Goal: Task Accomplishment & Management: Manage account settings

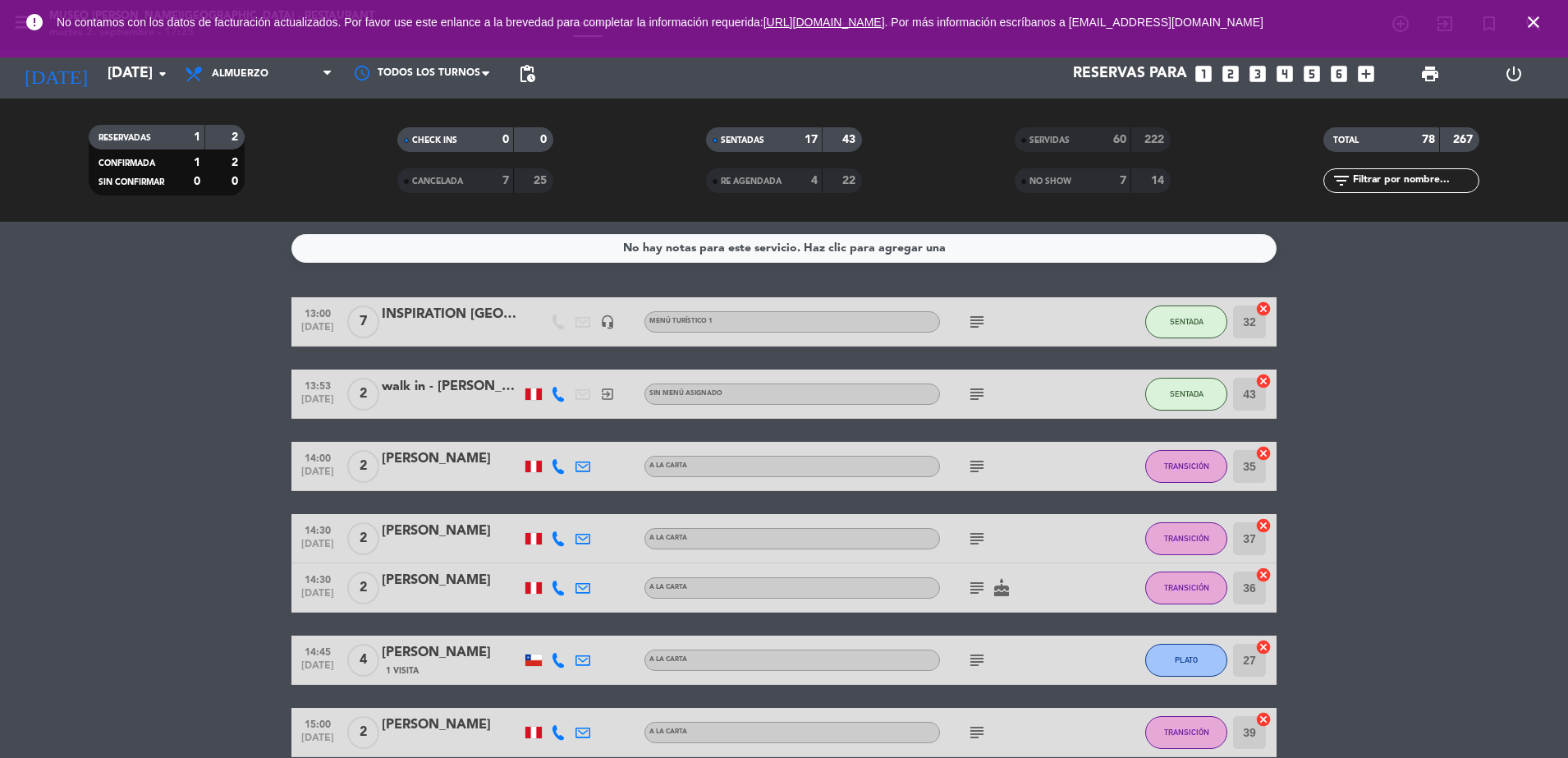
click at [1533, 19] on icon "close" at bounding box center [1534, 23] width 20 height 20
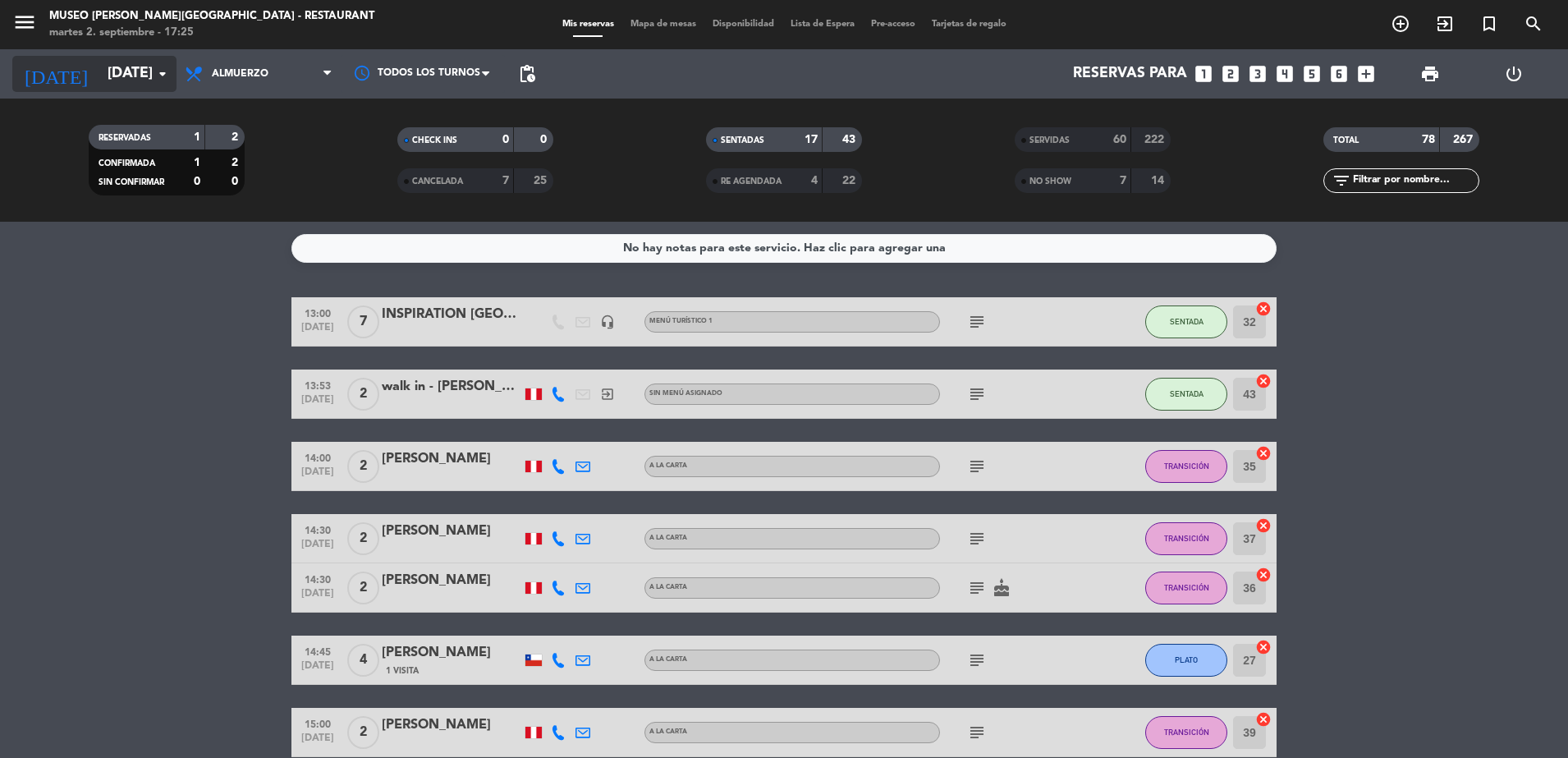
click at [147, 73] on input "[DATE]" at bounding box center [194, 74] width 191 height 33
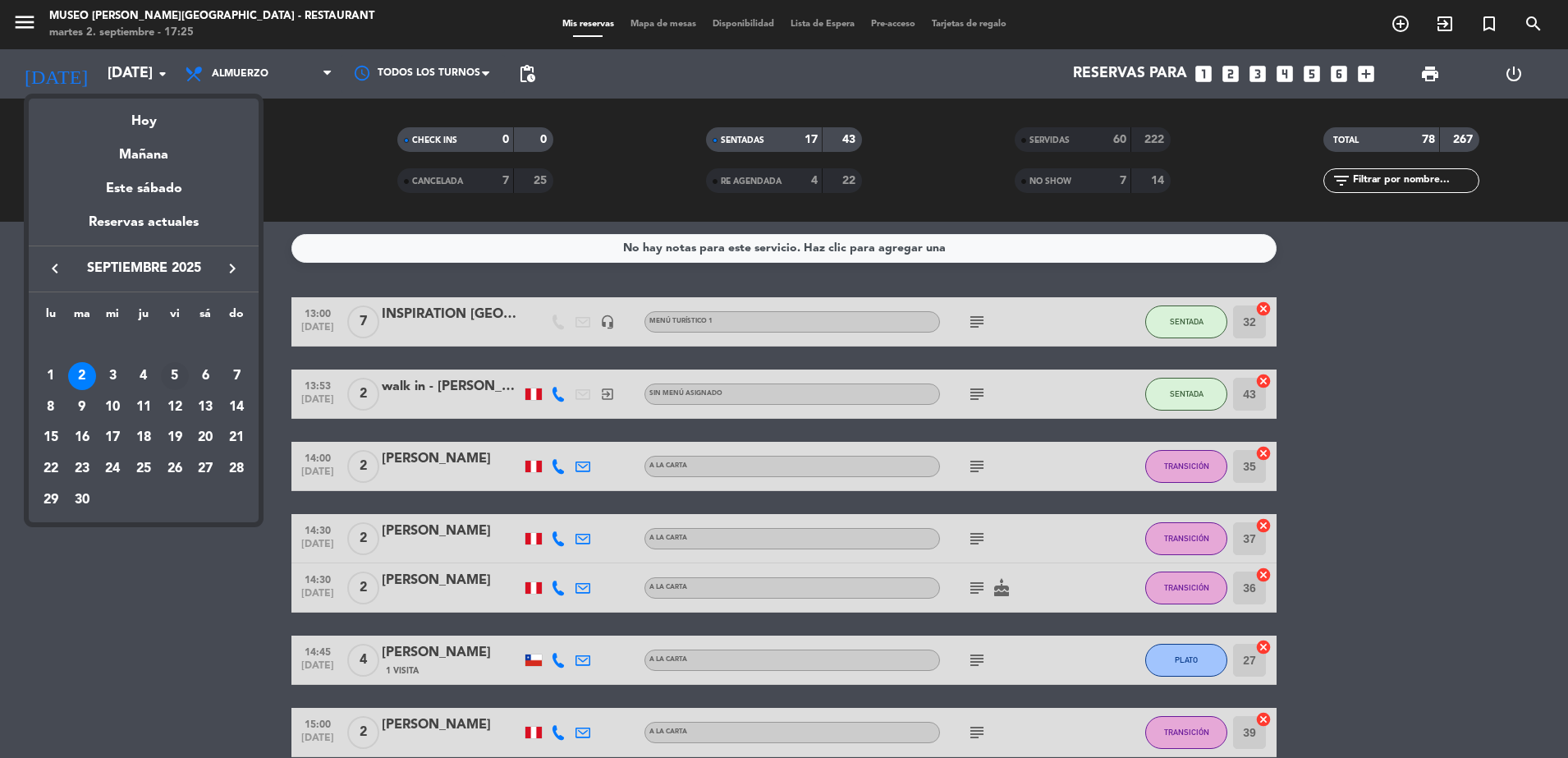
click at [172, 384] on div "5" at bounding box center [175, 375] width 28 height 28
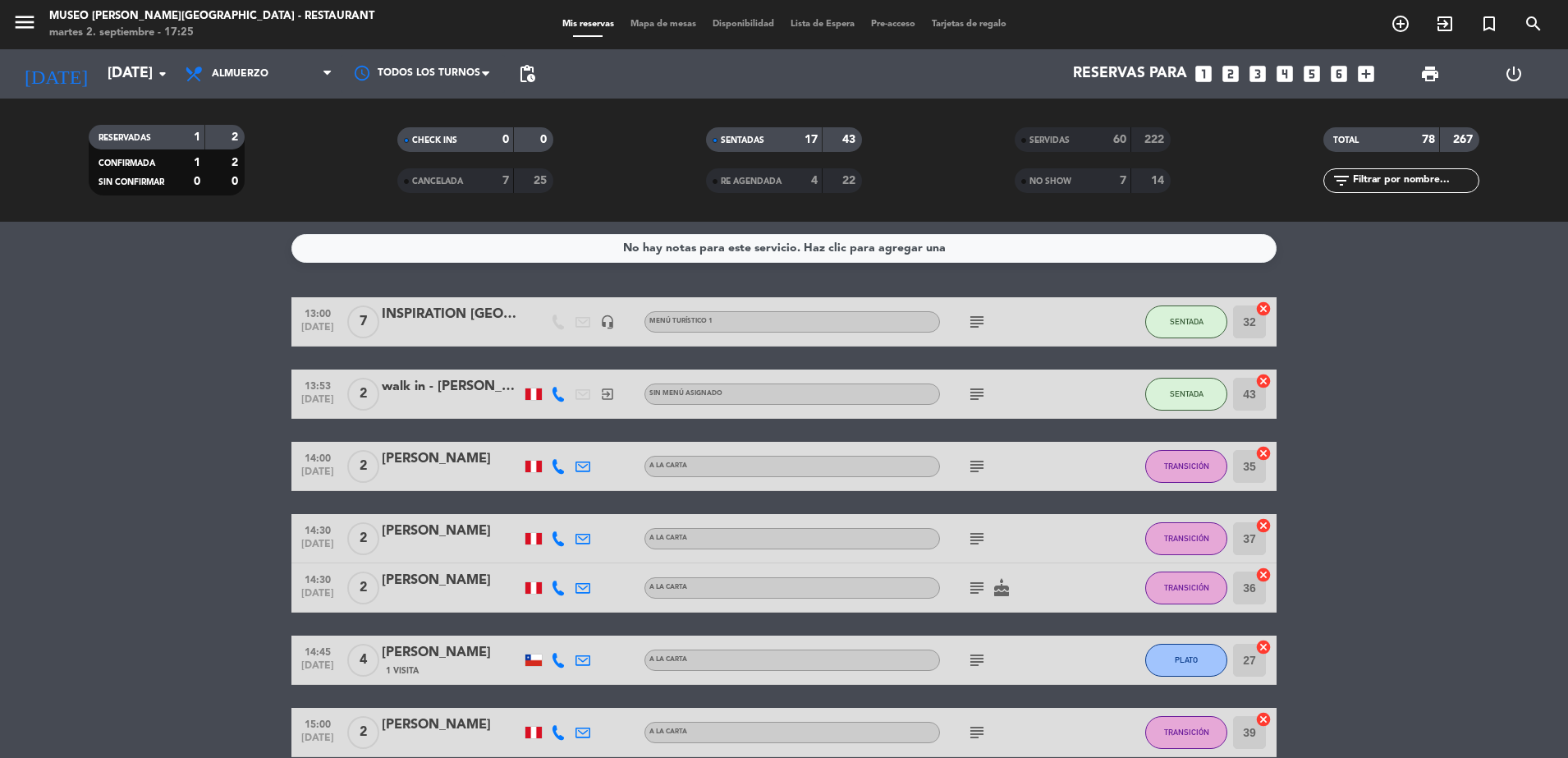
type input "[DATE]"
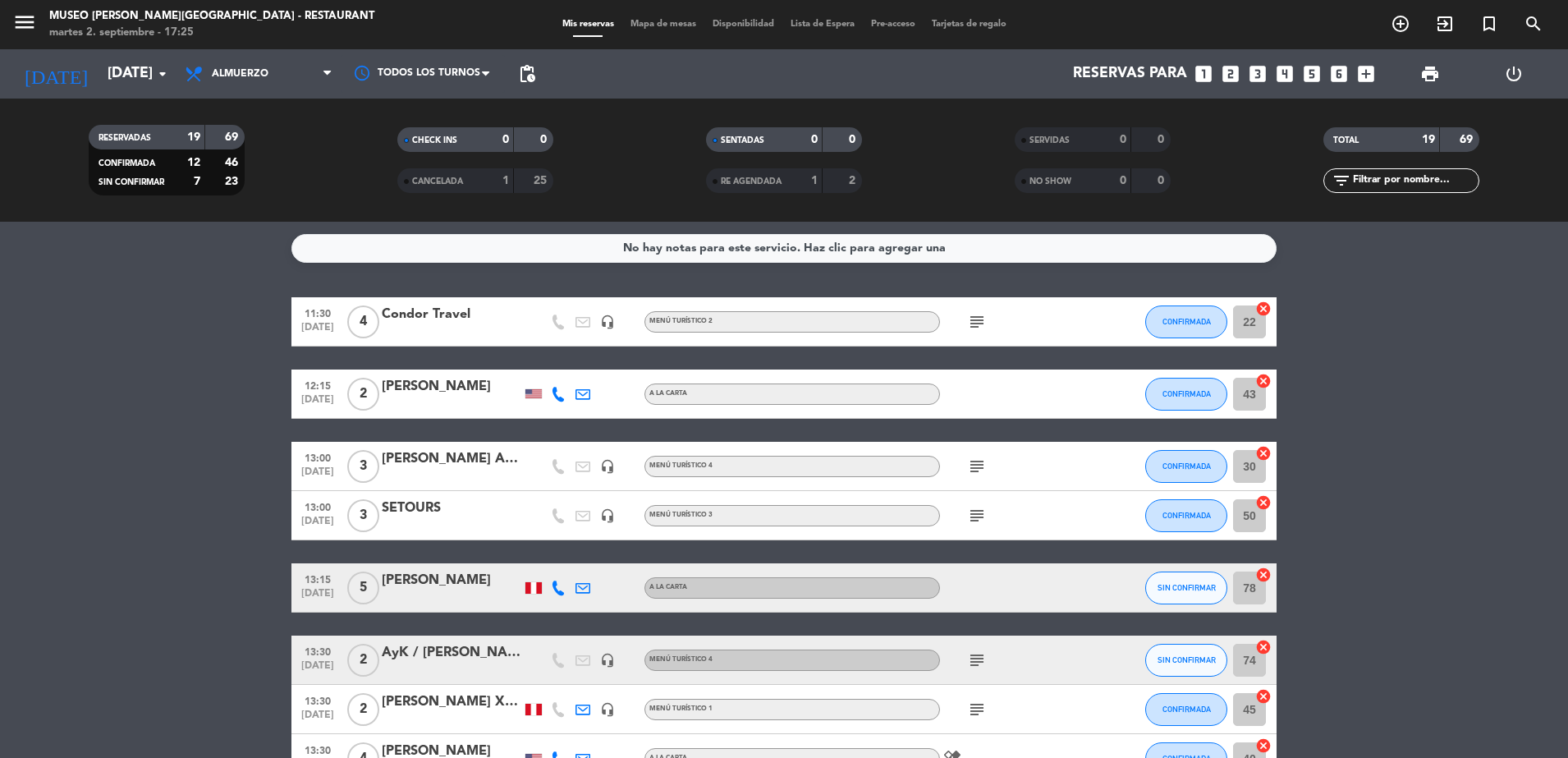
click at [1391, 181] on input "text" at bounding box center [1415, 181] width 128 height 18
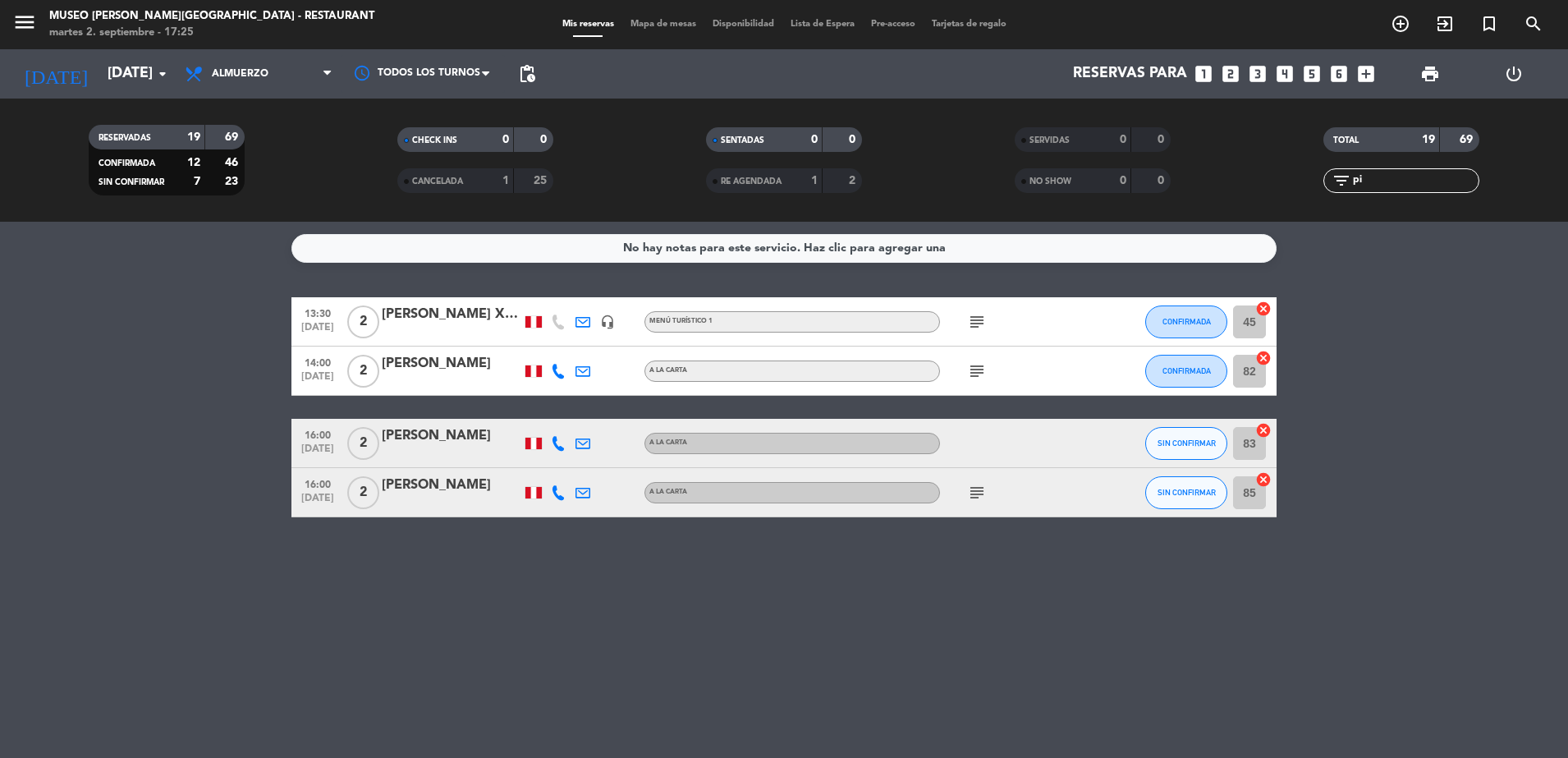
type input "pi"
click at [468, 499] on div at bounding box center [451, 503] width 139 height 14
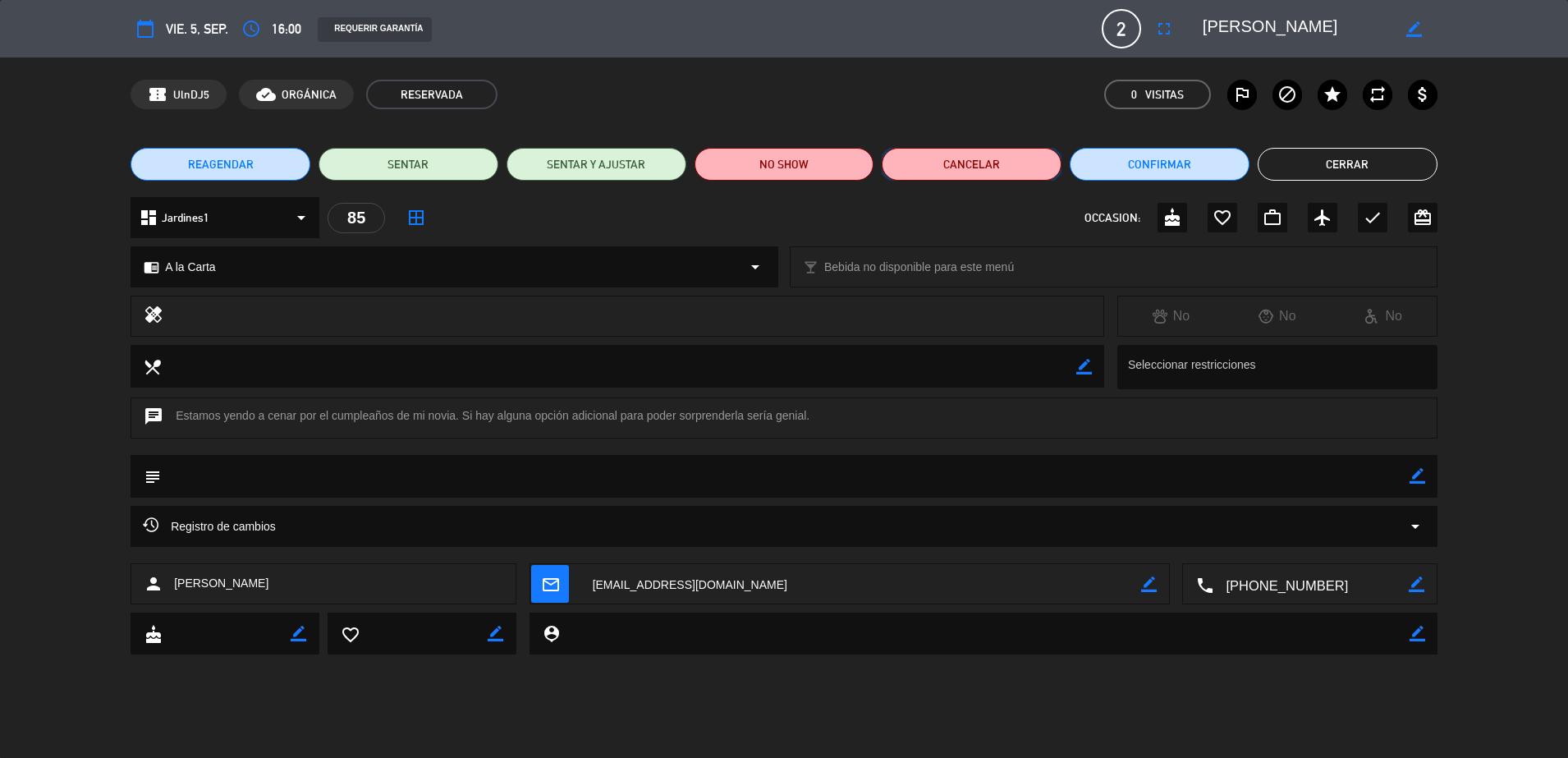
click at [926, 166] on button "Cancelar" at bounding box center [971, 164] width 180 height 33
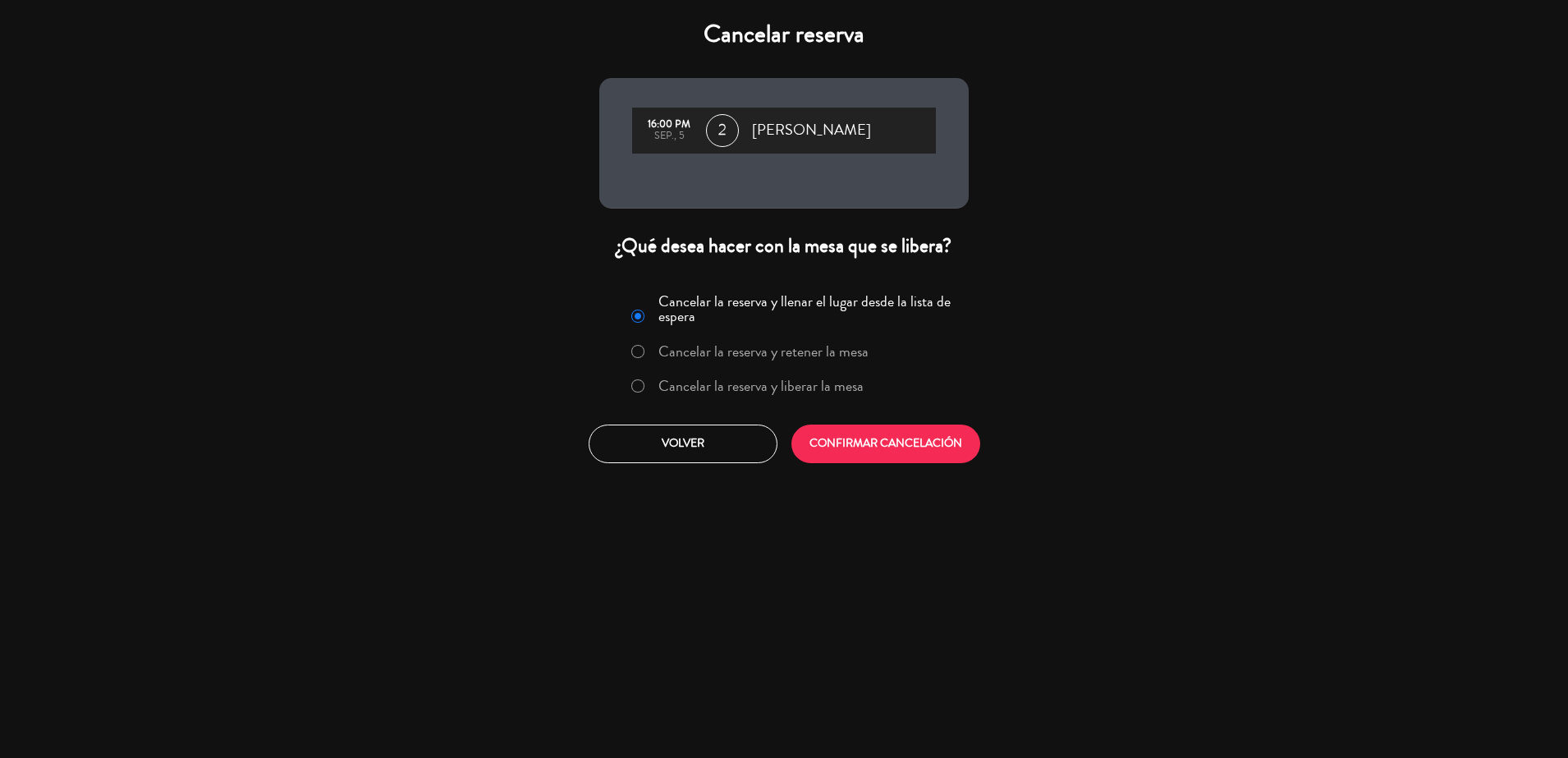
click at [836, 393] on label "Cancelar la reserva y liberar la mesa" at bounding box center [760, 386] width 205 height 14
click at [862, 439] on button "CONFIRMAR CANCELACIÓN" at bounding box center [885, 443] width 189 height 39
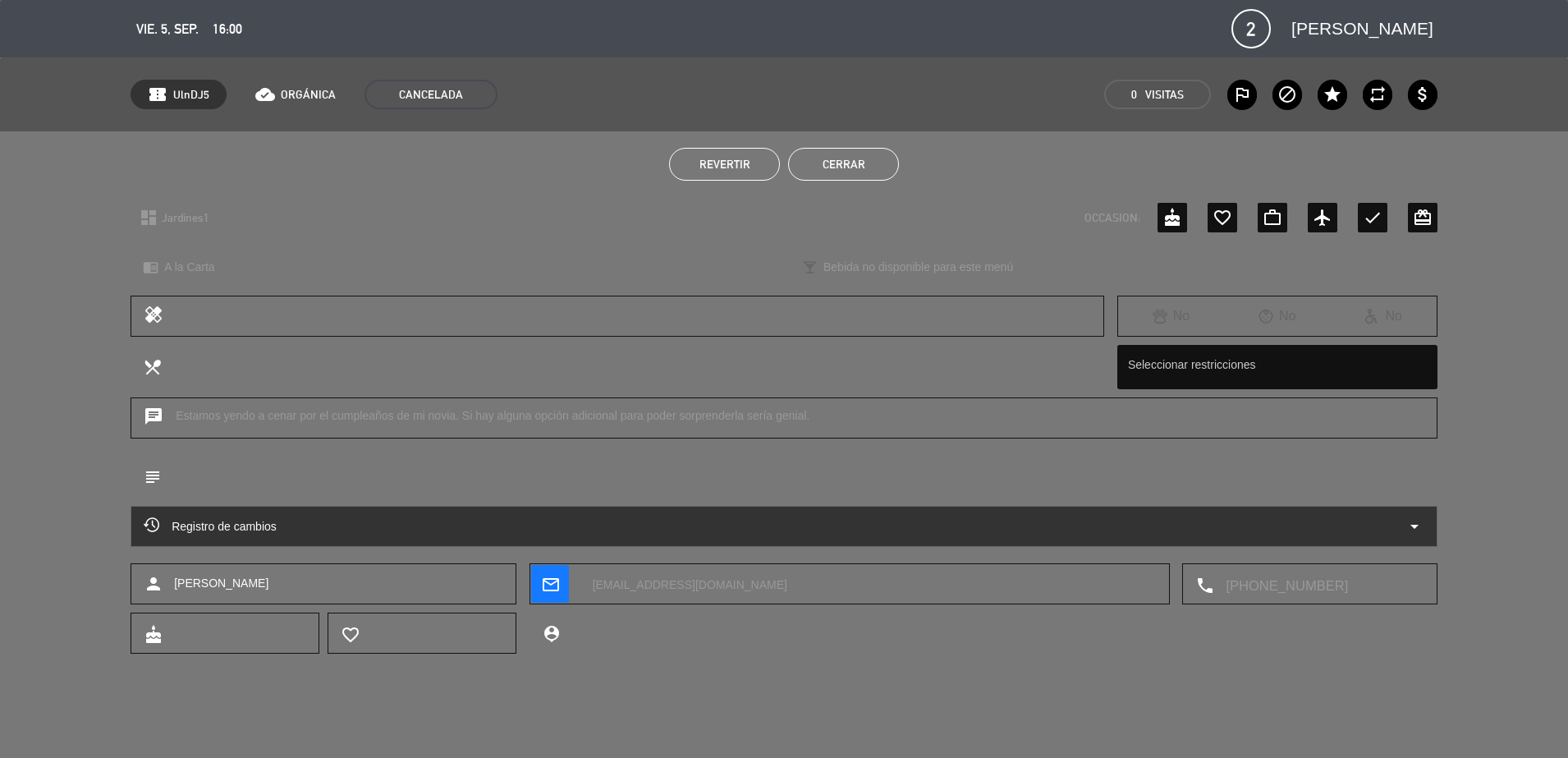
click at [859, 175] on button "Cerrar" at bounding box center [844, 164] width 111 height 33
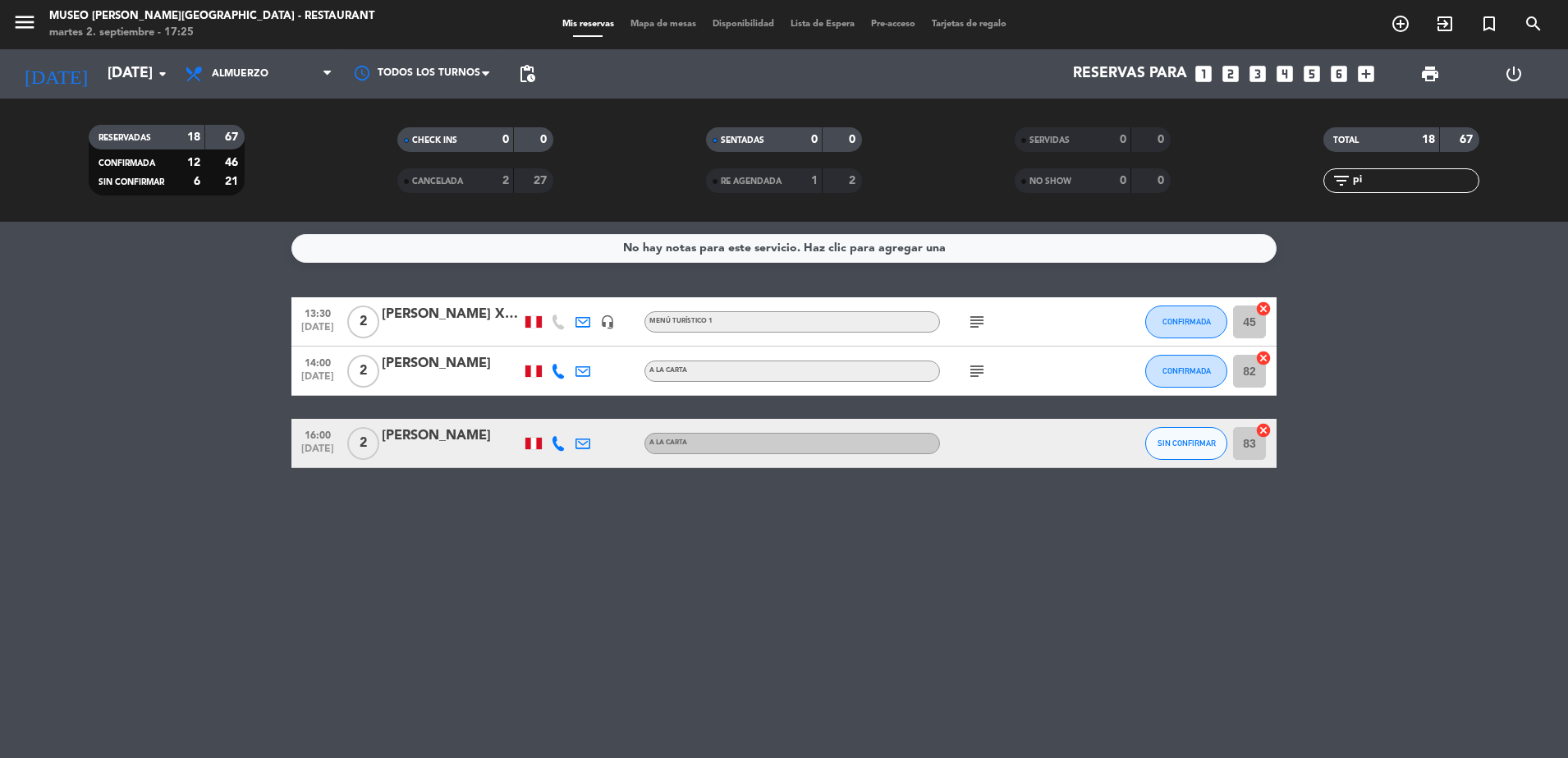
click at [505, 176] on strong "2" at bounding box center [505, 180] width 6 height 12
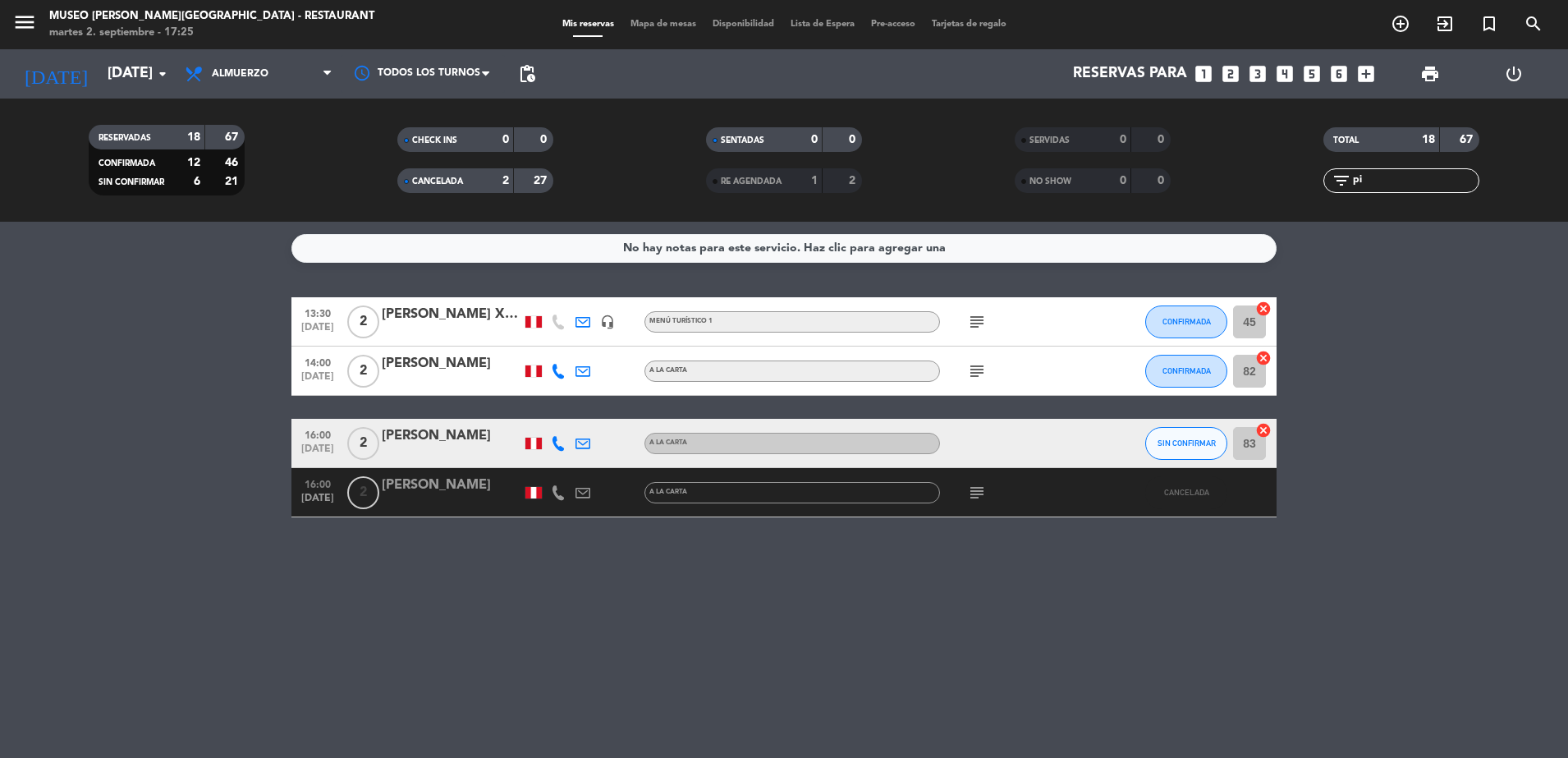
click at [429, 492] on div "[PERSON_NAME]" at bounding box center [451, 486] width 139 height 22
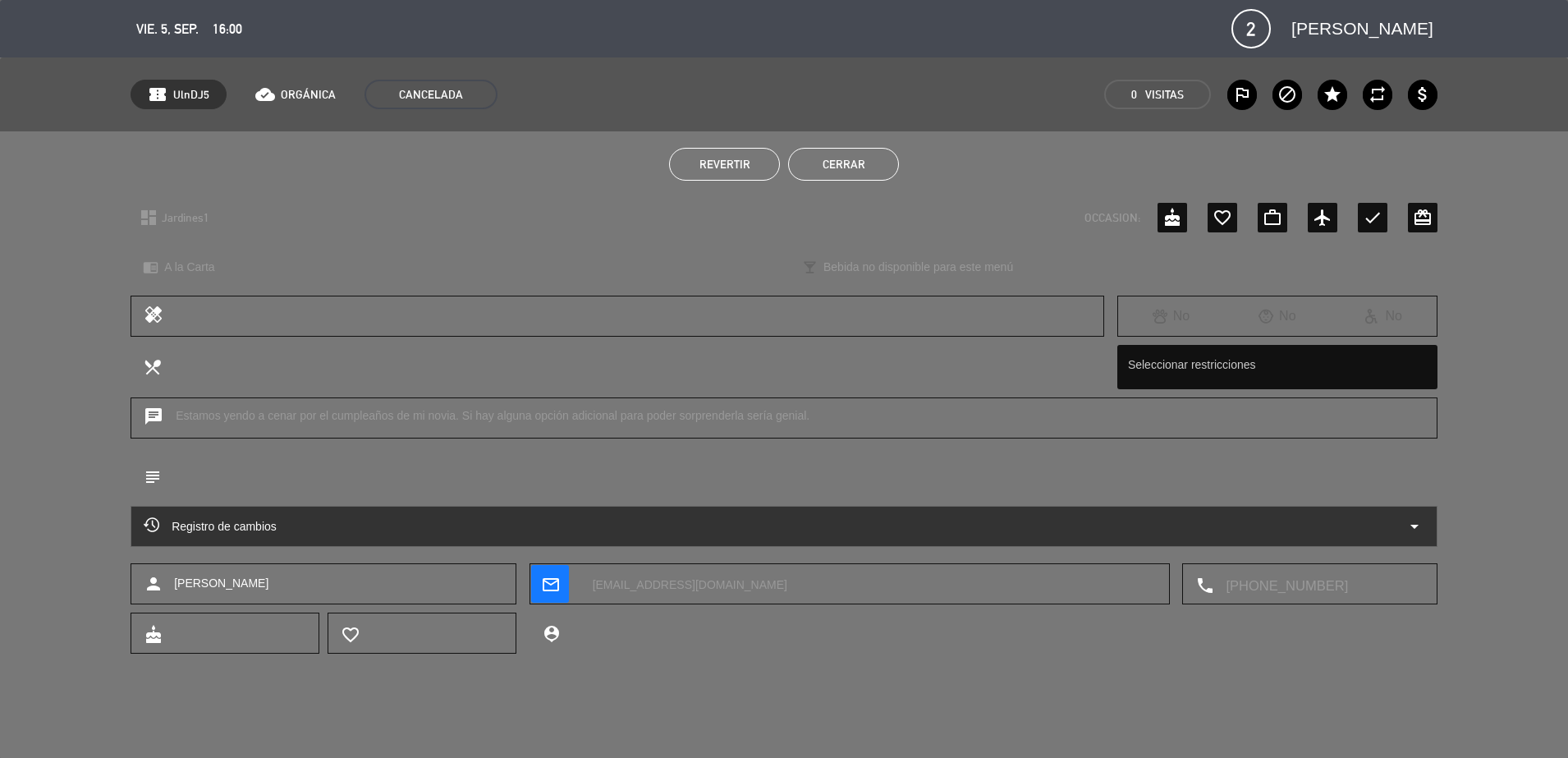
click at [750, 166] on button "Revertir" at bounding box center [724, 164] width 111 height 33
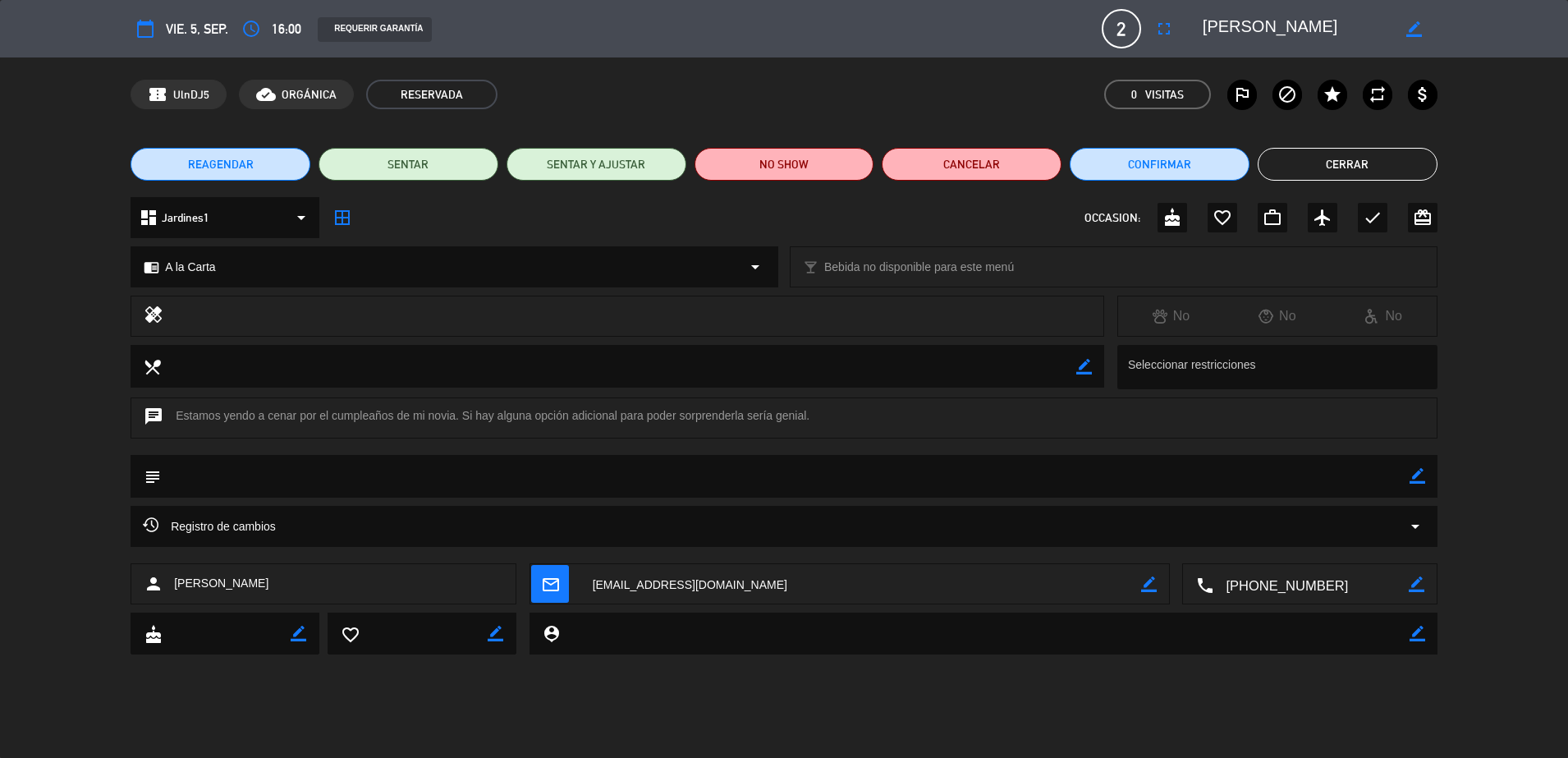
click at [1358, 165] on button "Cerrar" at bounding box center [1347, 164] width 180 height 33
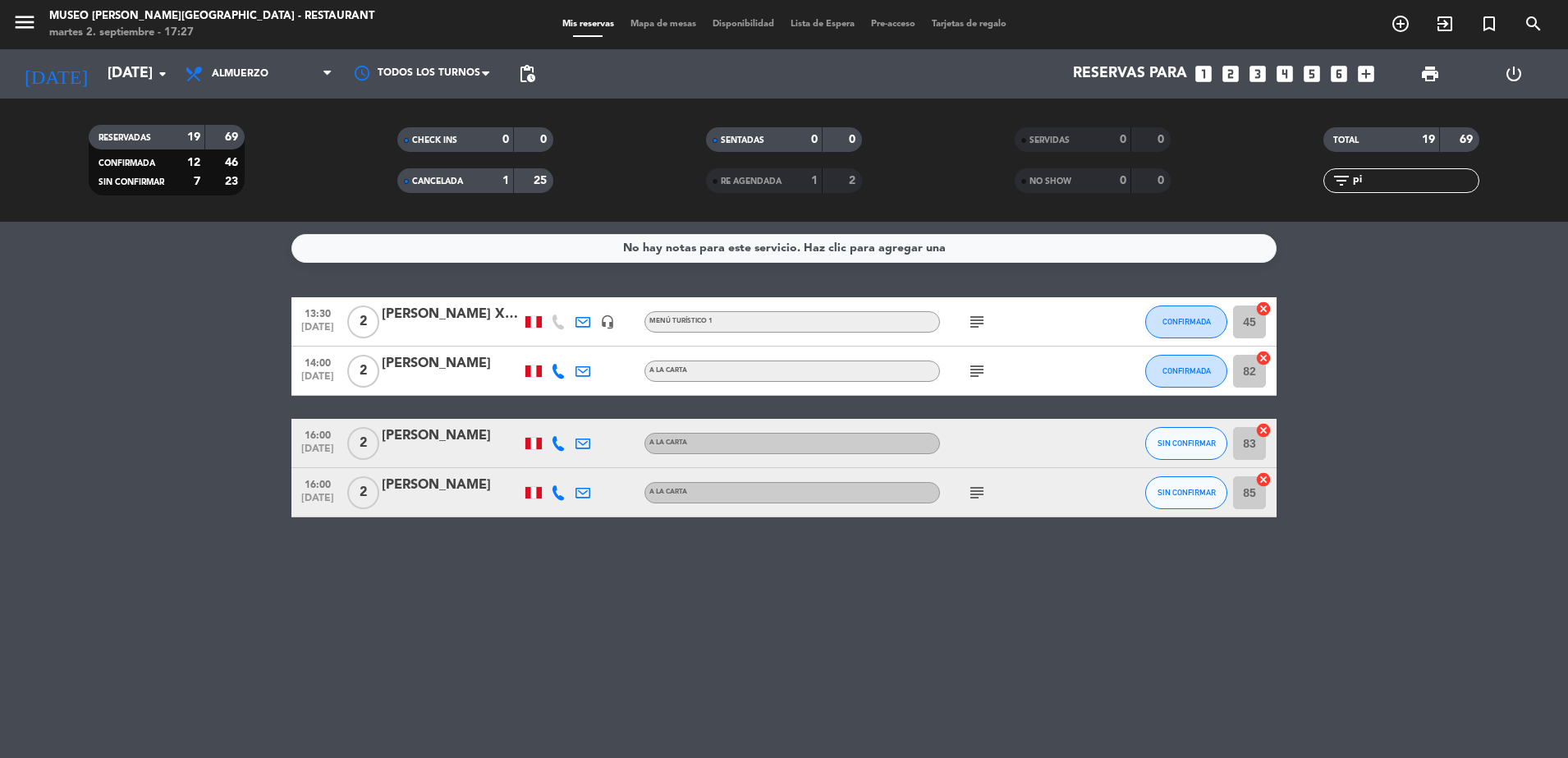
click at [458, 491] on div "[PERSON_NAME]" at bounding box center [451, 486] width 139 height 22
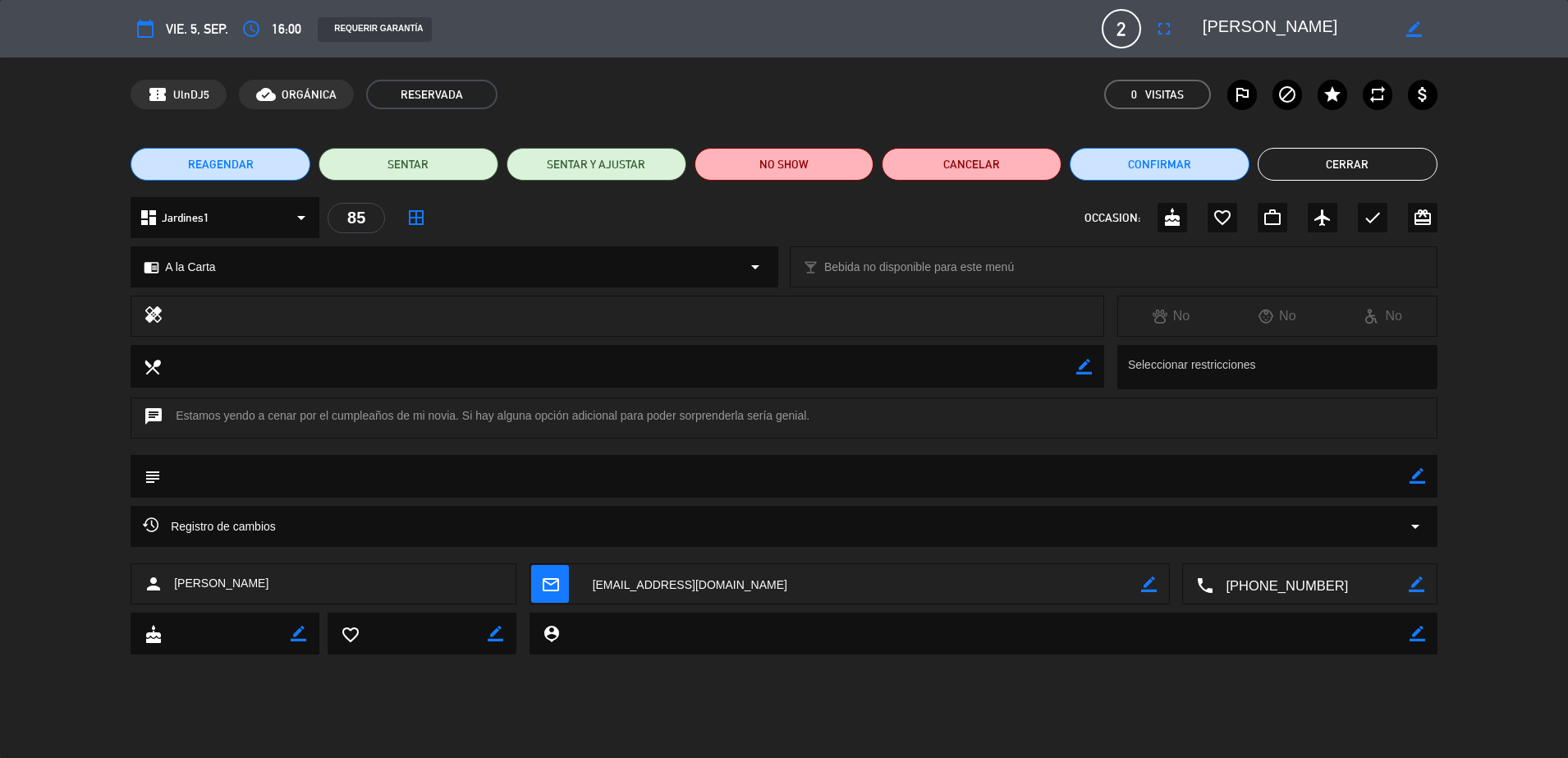
click at [1395, 169] on button "Cerrar" at bounding box center [1347, 164] width 180 height 33
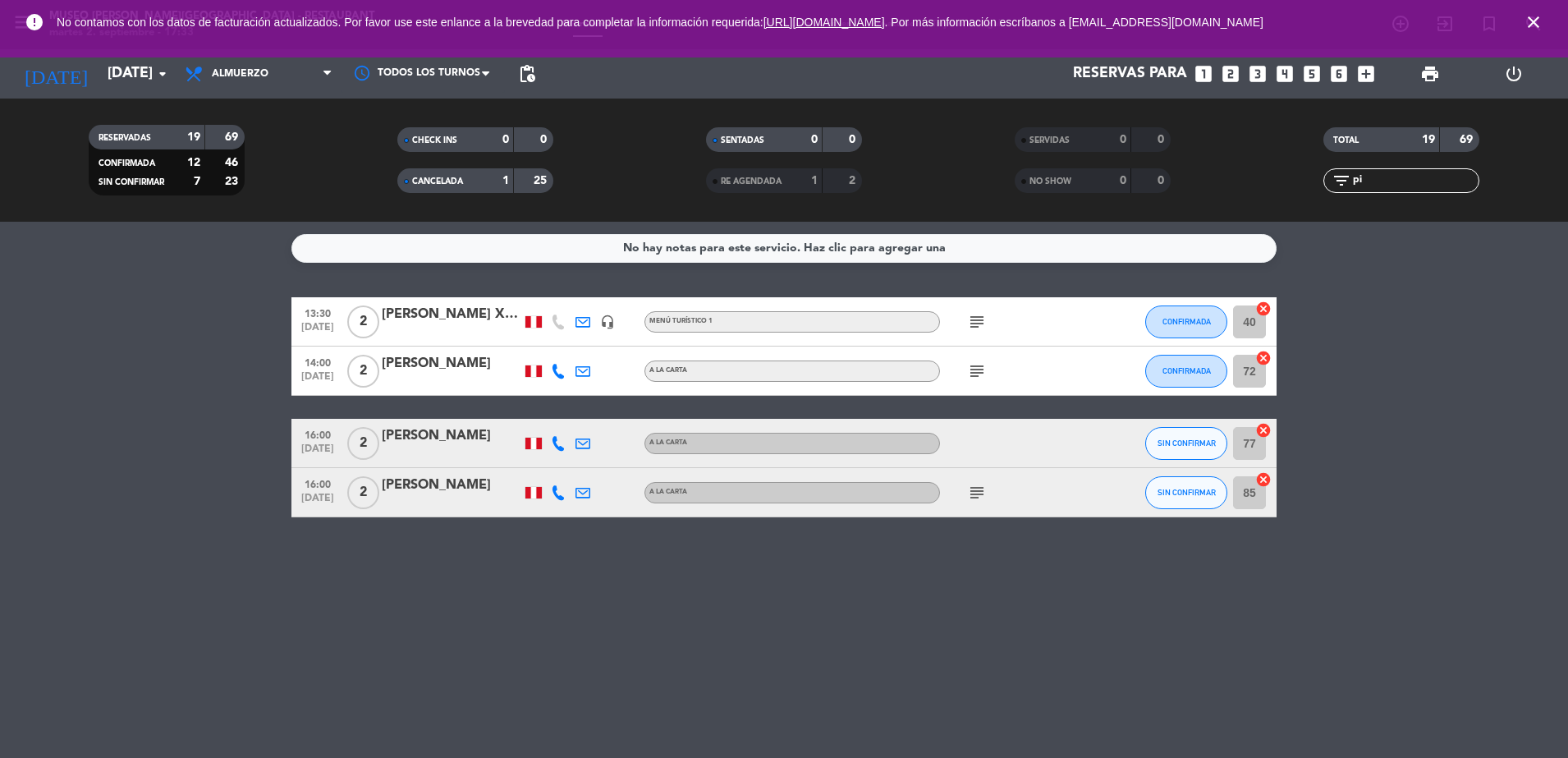
click at [1391, 185] on input "pi" at bounding box center [1415, 181] width 128 height 18
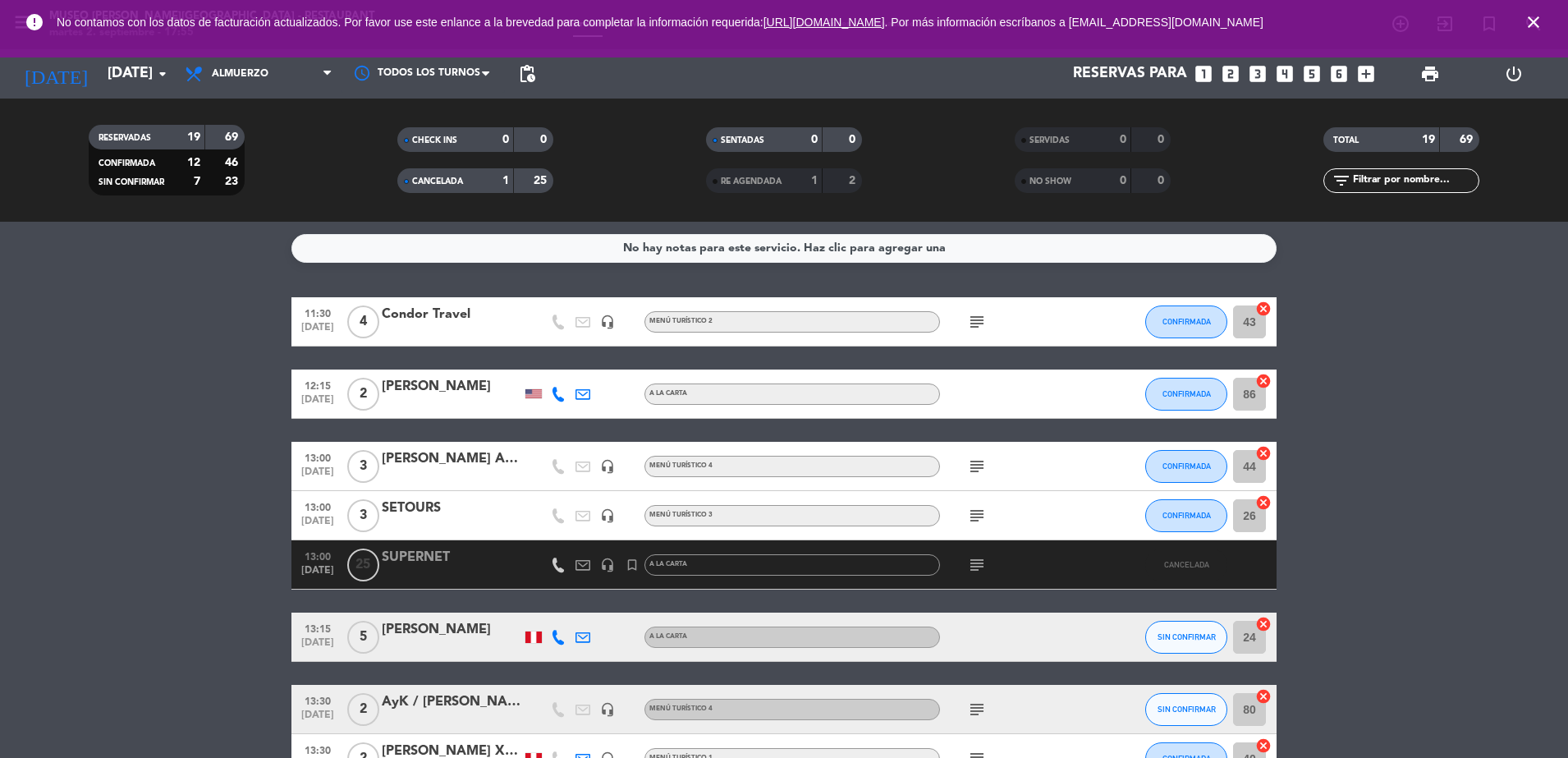
click at [1537, 29] on icon "close" at bounding box center [1534, 23] width 20 height 20
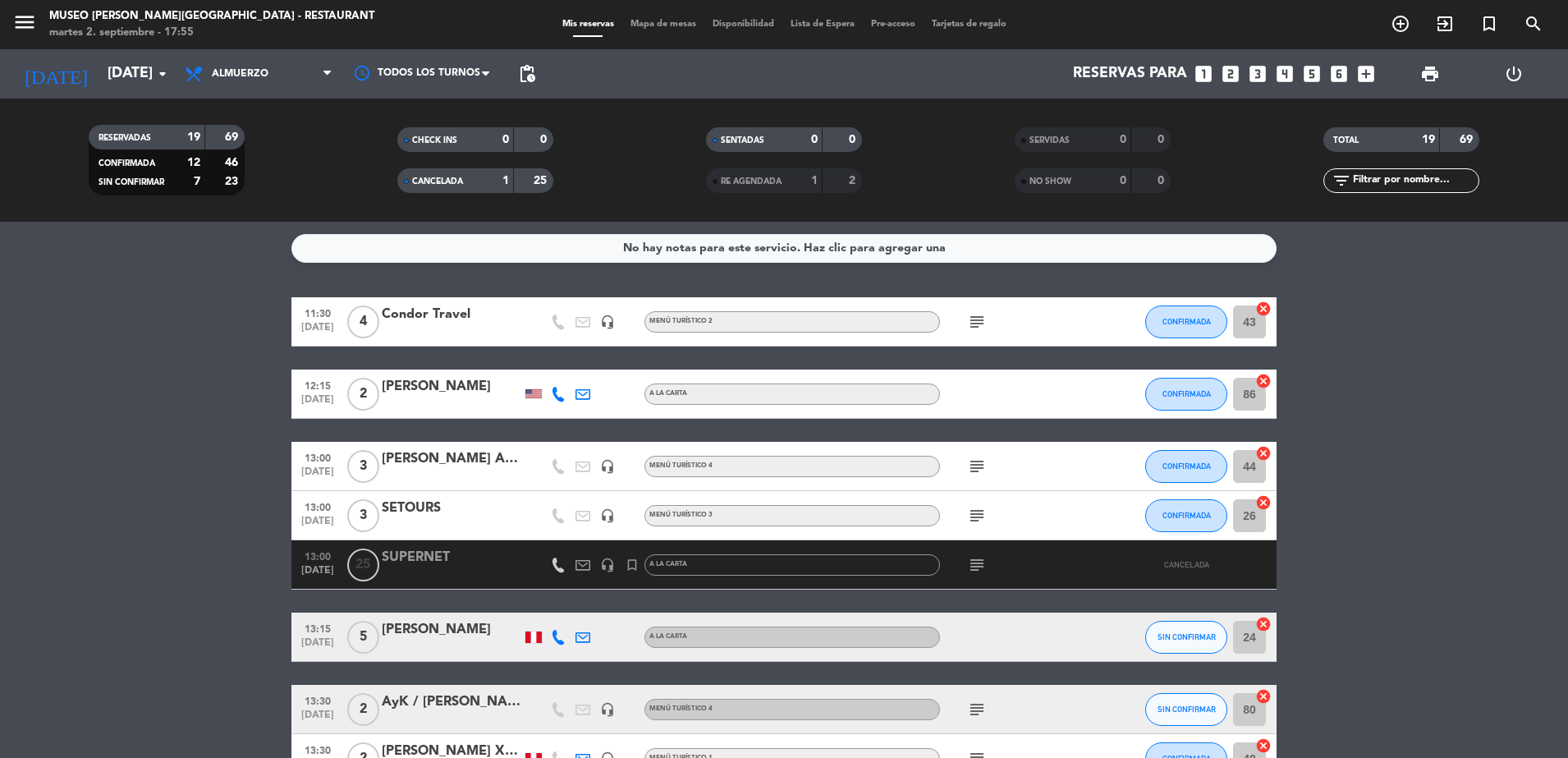
click at [675, 24] on span "Mapa de mesas" at bounding box center [663, 24] width 82 height 9
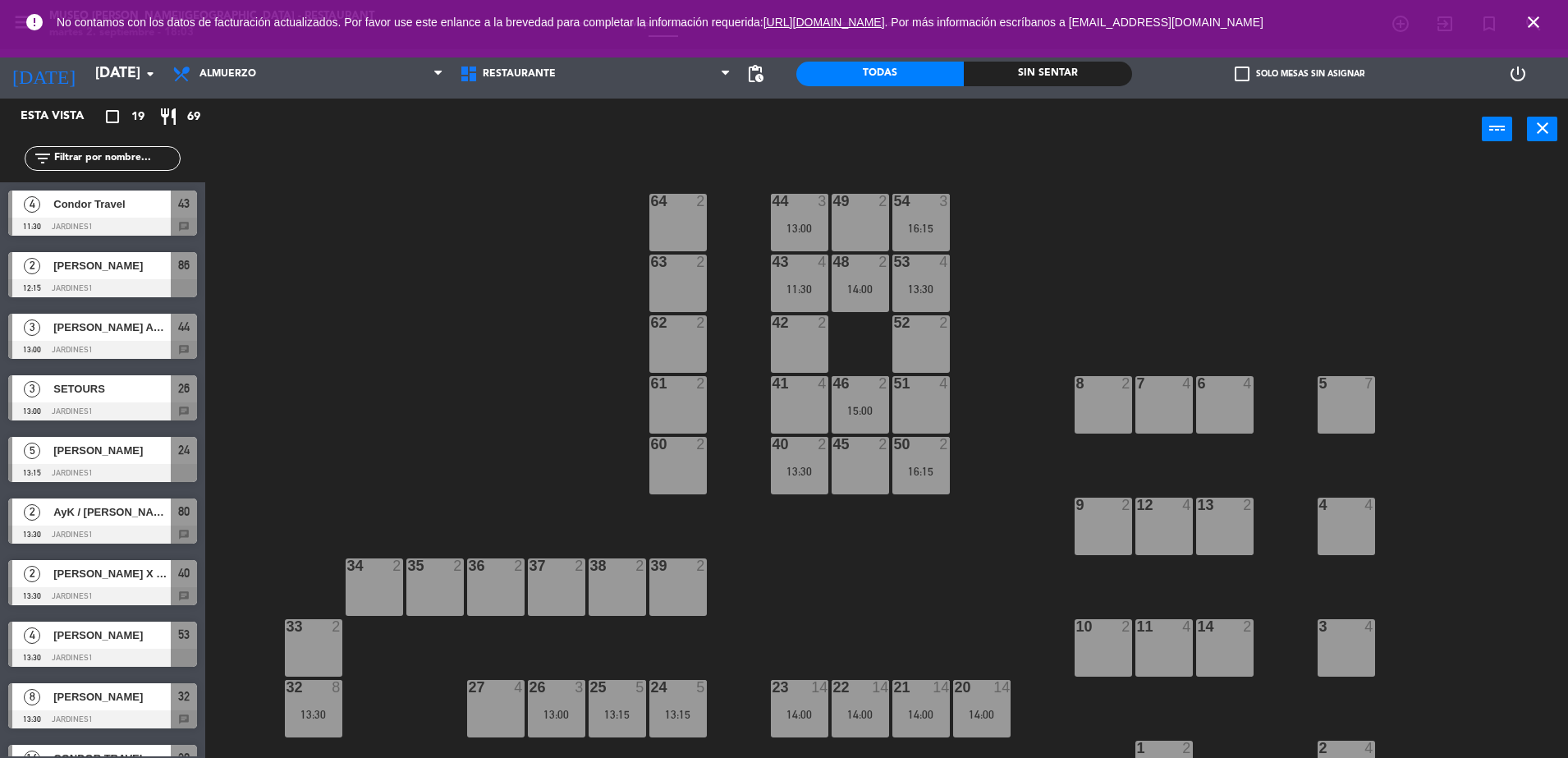
click at [1537, 20] on icon "close" at bounding box center [1534, 23] width 20 height 20
click at [1527, 18] on icon "close" at bounding box center [1534, 23] width 20 height 20
click at [136, 82] on input "[DATE]" at bounding box center [182, 74] width 191 height 33
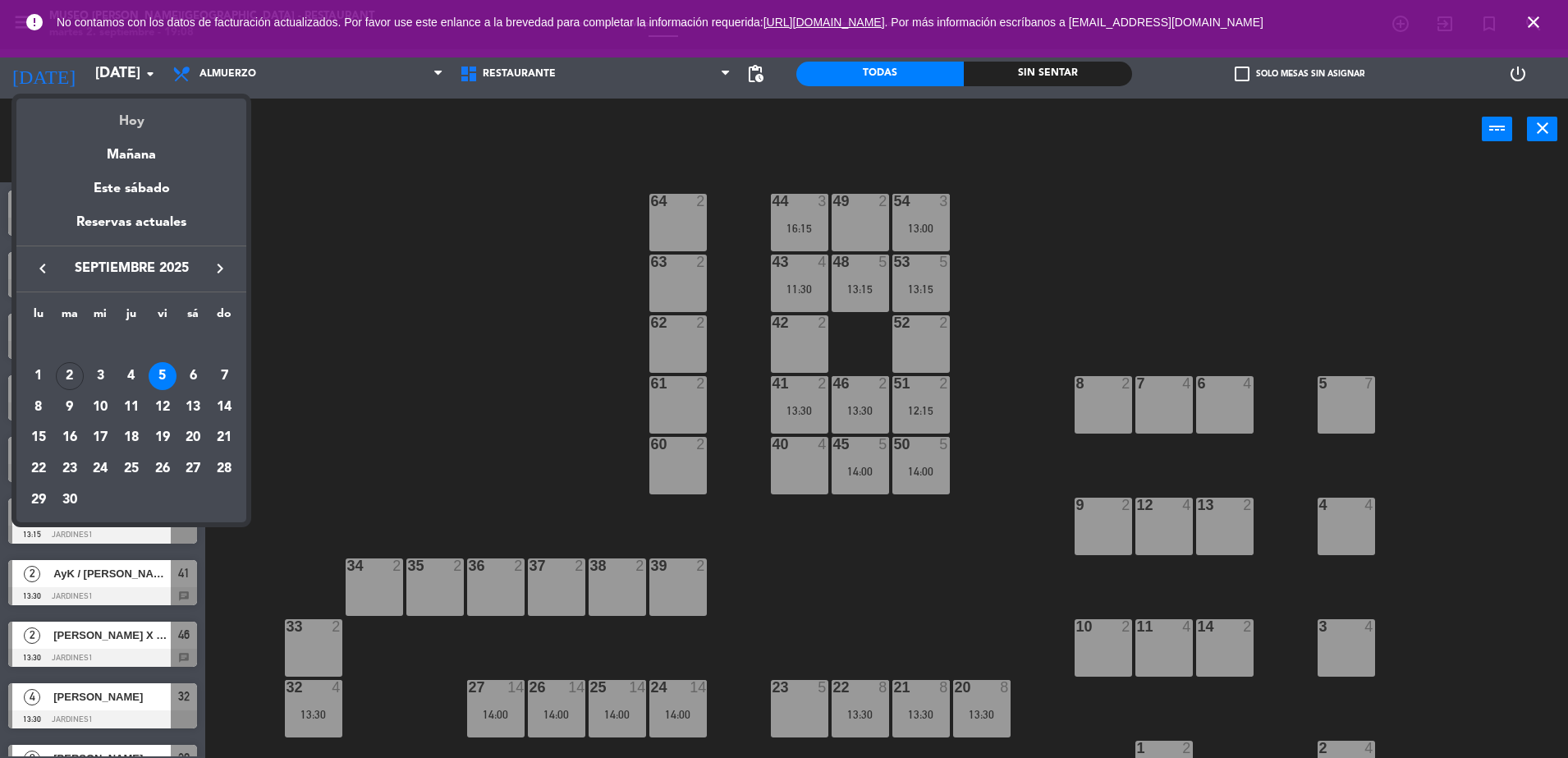
click at [141, 128] on div "Hoy" at bounding box center [131, 115] width 230 height 33
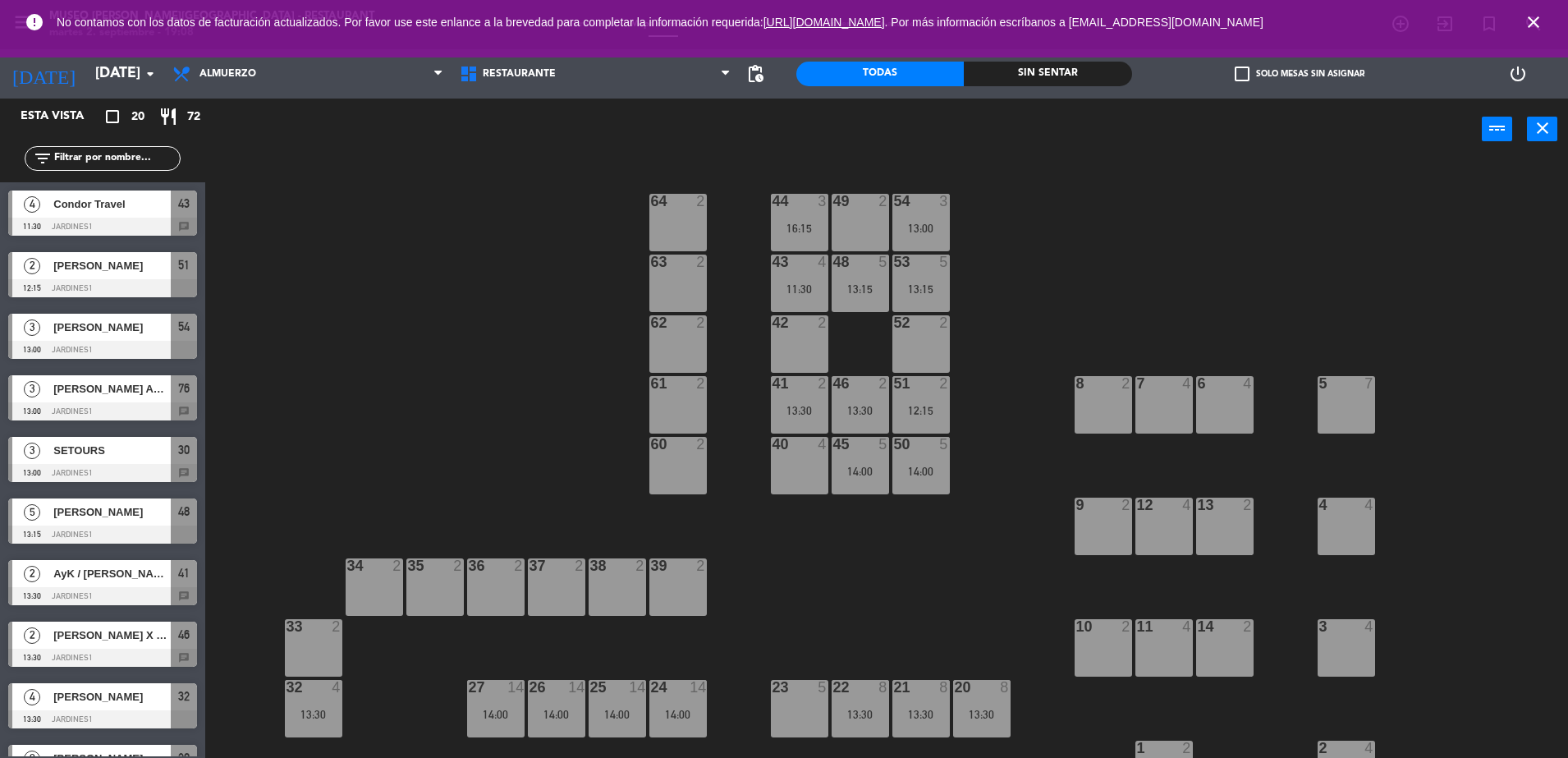
type input "[DATE]"
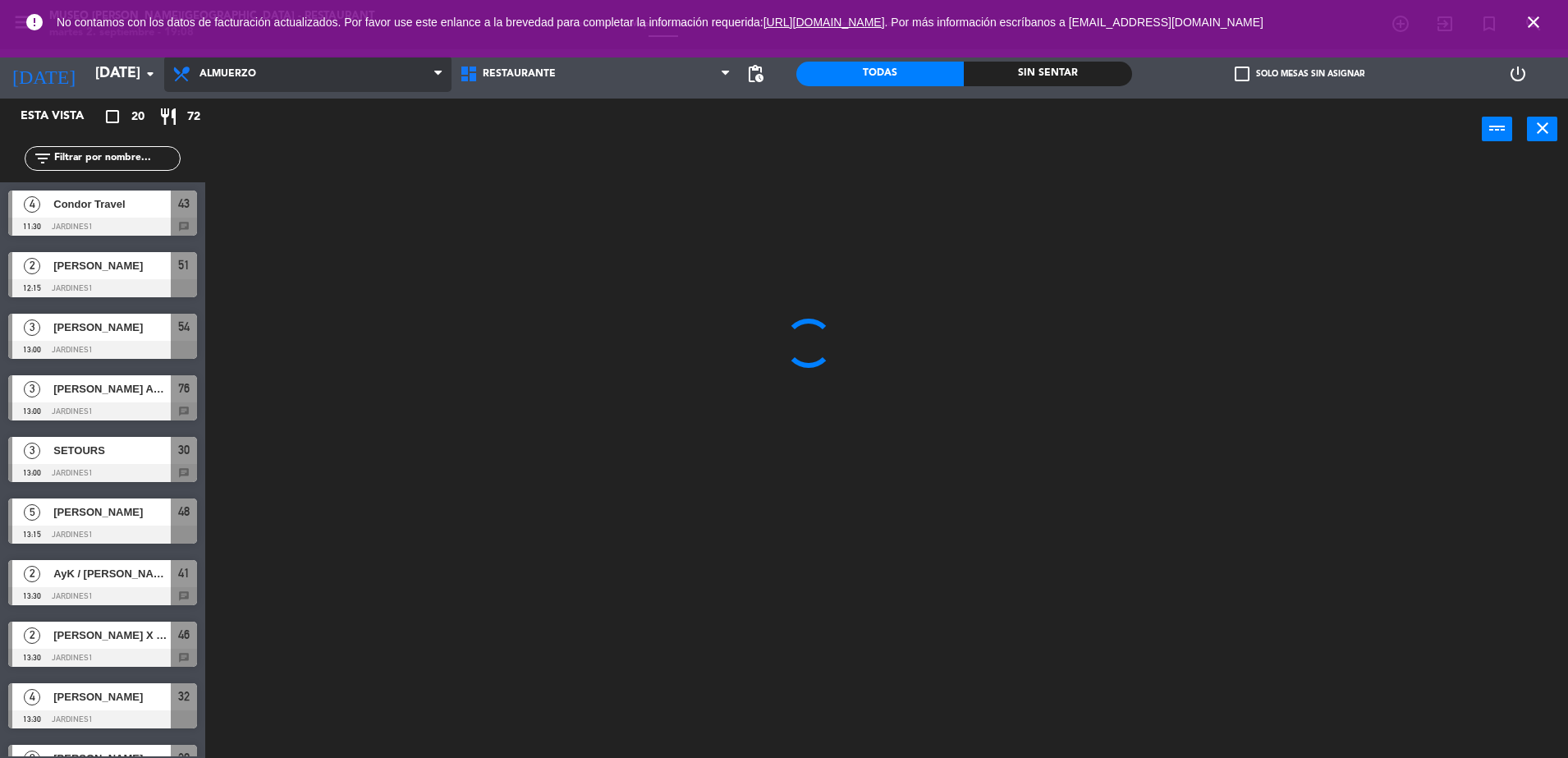
click at [230, 68] on span "Almuerzo" at bounding box center [228, 73] width 57 height 12
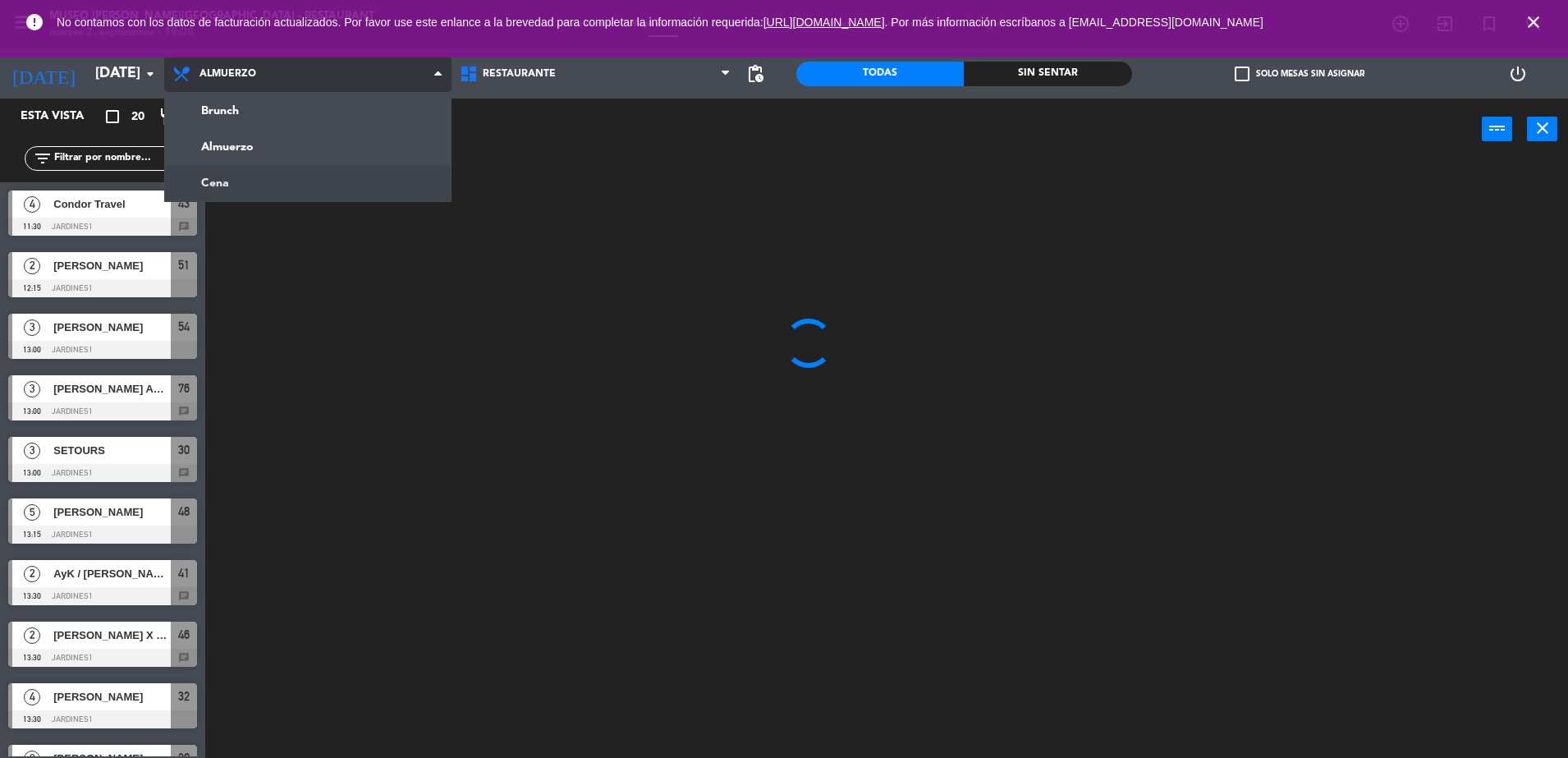
click at [224, 183] on ng-component "menu [GEOGRAPHIC_DATA][PERSON_NAME] - Restaurant [DATE] 2. septiembre - 19:08 M…" at bounding box center [784, 381] width 1568 height 763
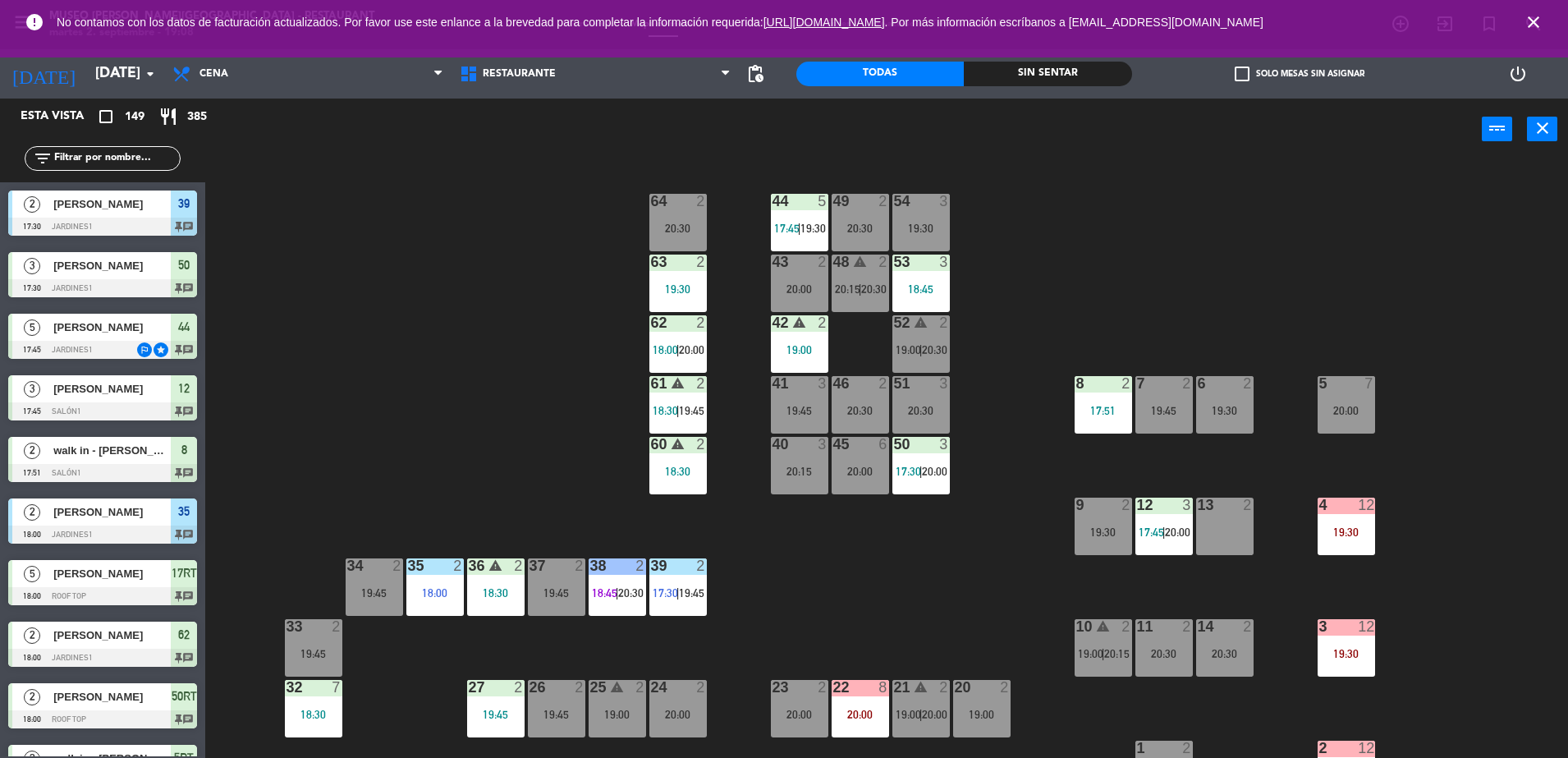
click at [1535, 5] on span "close" at bounding box center [1534, 22] width 44 height 44
click at [1534, 18] on icon "close" at bounding box center [1534, 23] width 20 height 20
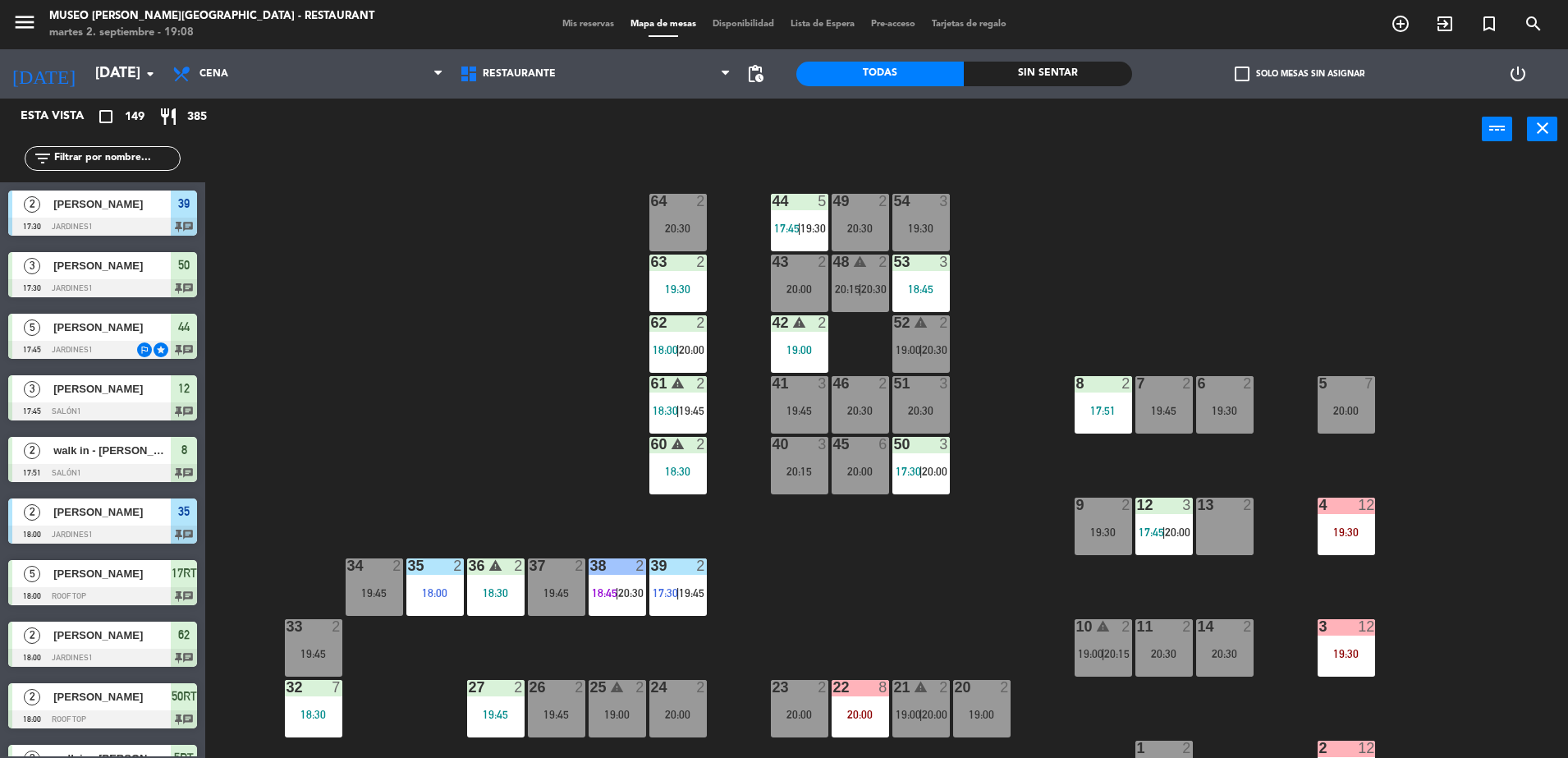
click at [565, 11] on div "menu [GEOGRAPHIC_DATA][PERSON_NAME] - Restaurant [DATE] 2. septiembre - 19:08 M…" at bounding box center [784, 24] width 1568 height 49
click at [562, 26] on span "Mis reservas" at bounding box center [588, 24] width 68 height 9
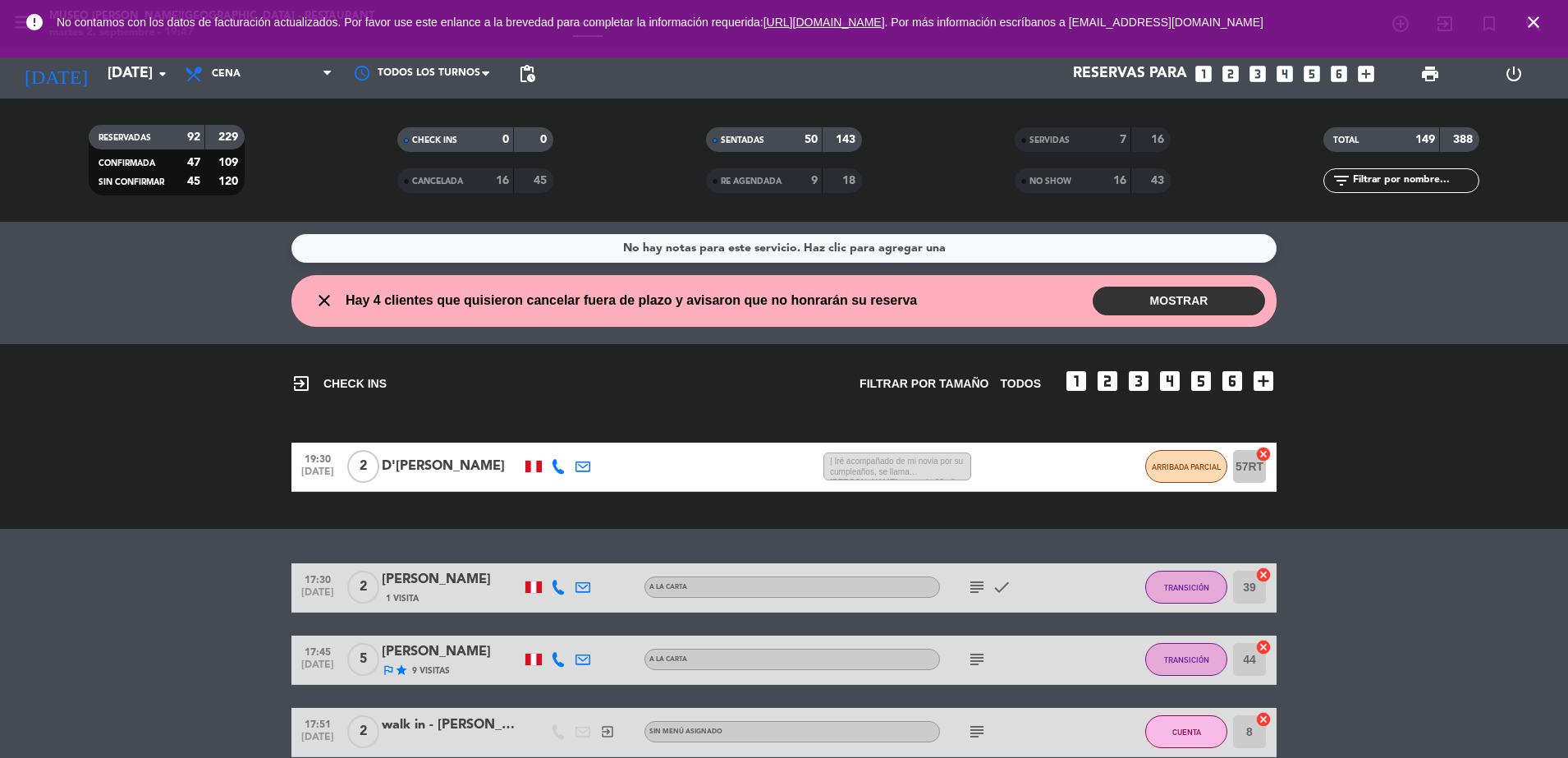
click at [1232, 74] on icon "looks_two" at bounding box center [1231, 74] width 22 height 22
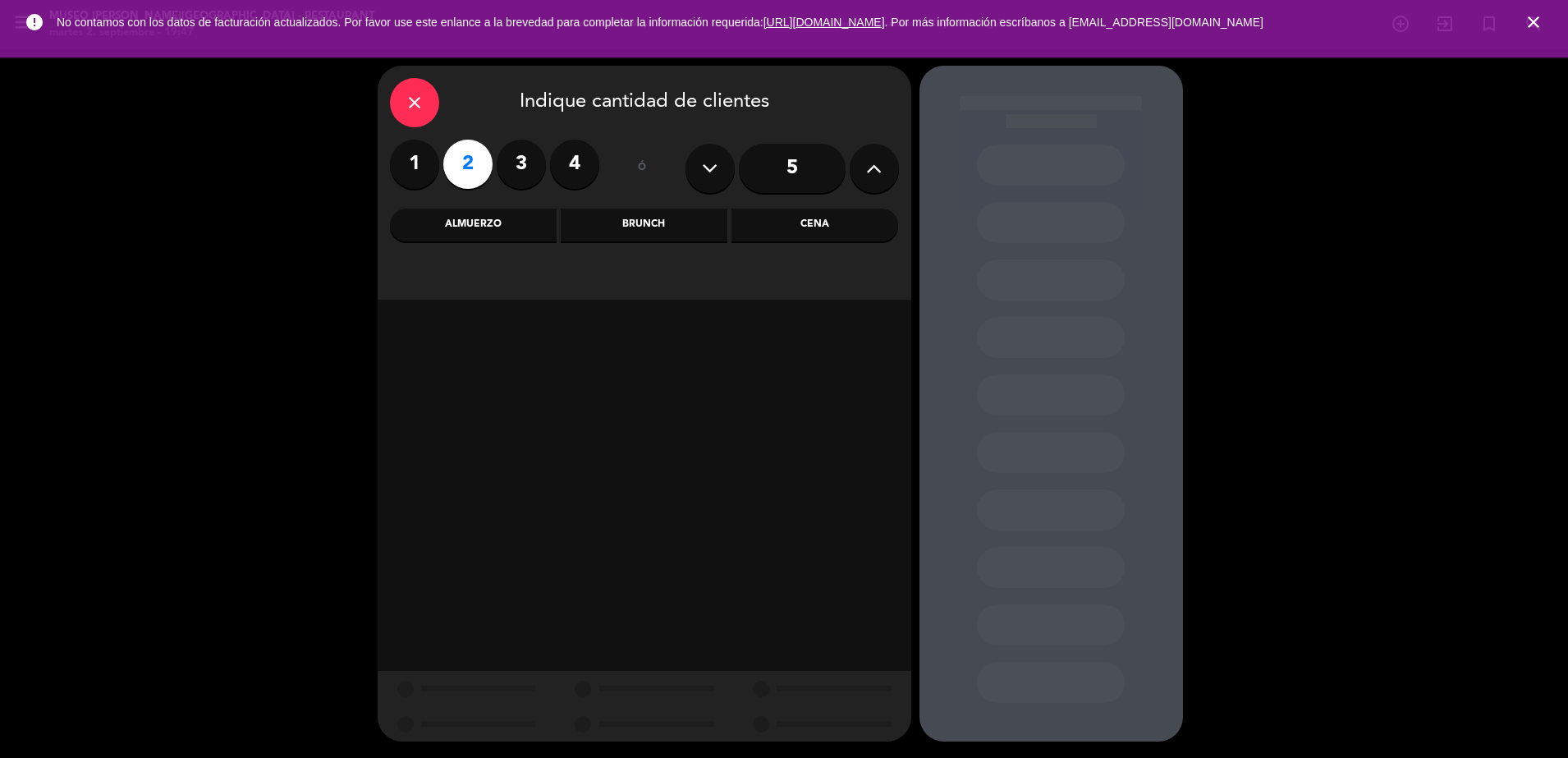
click at [428, 97] on div "close" at bounding box center [414, 102] width 49 height 49
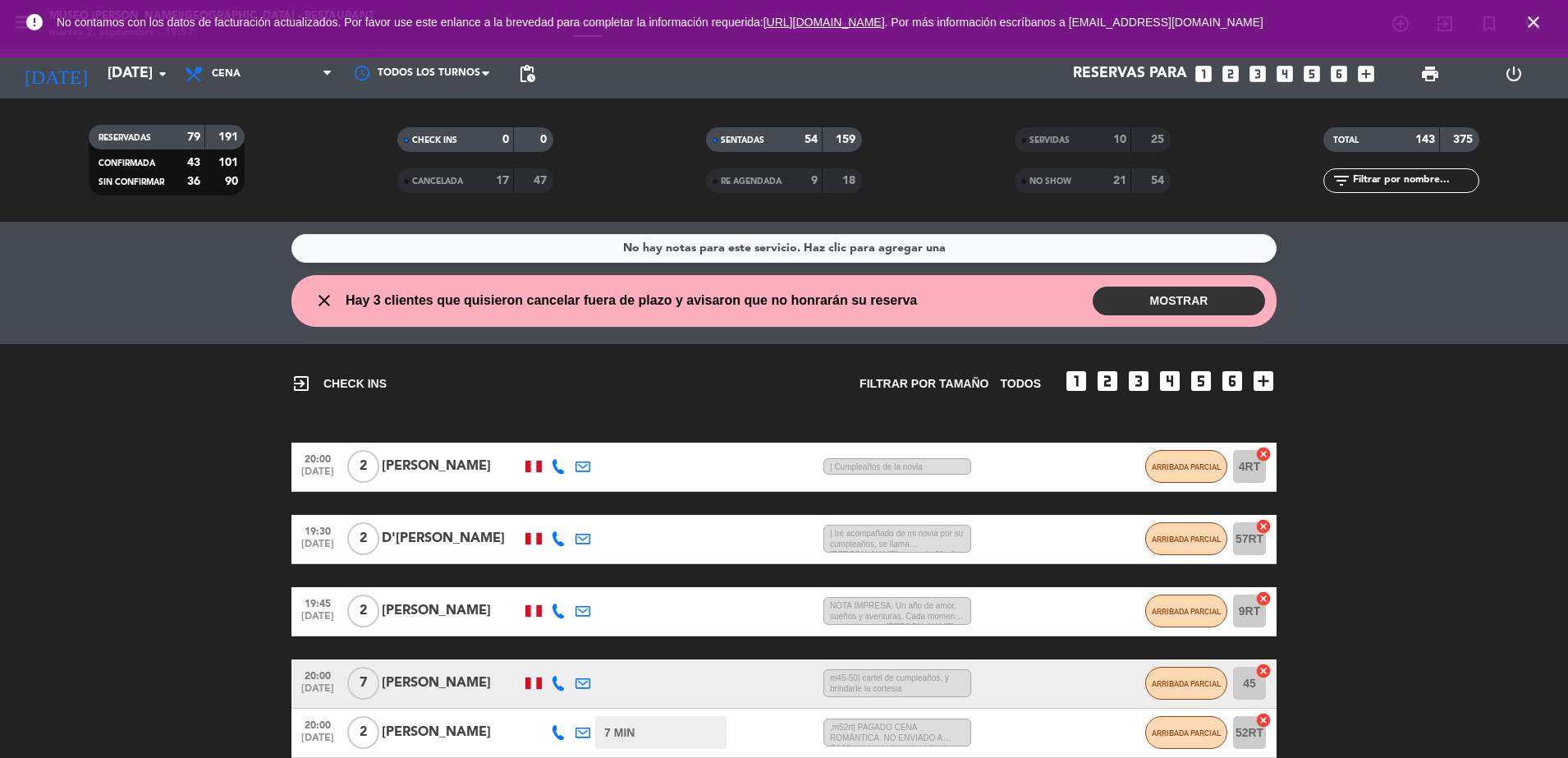
click at [1128, 178] on div "NO SHOW 21 54" at bounding box center [1092, 180] width 156 height 24
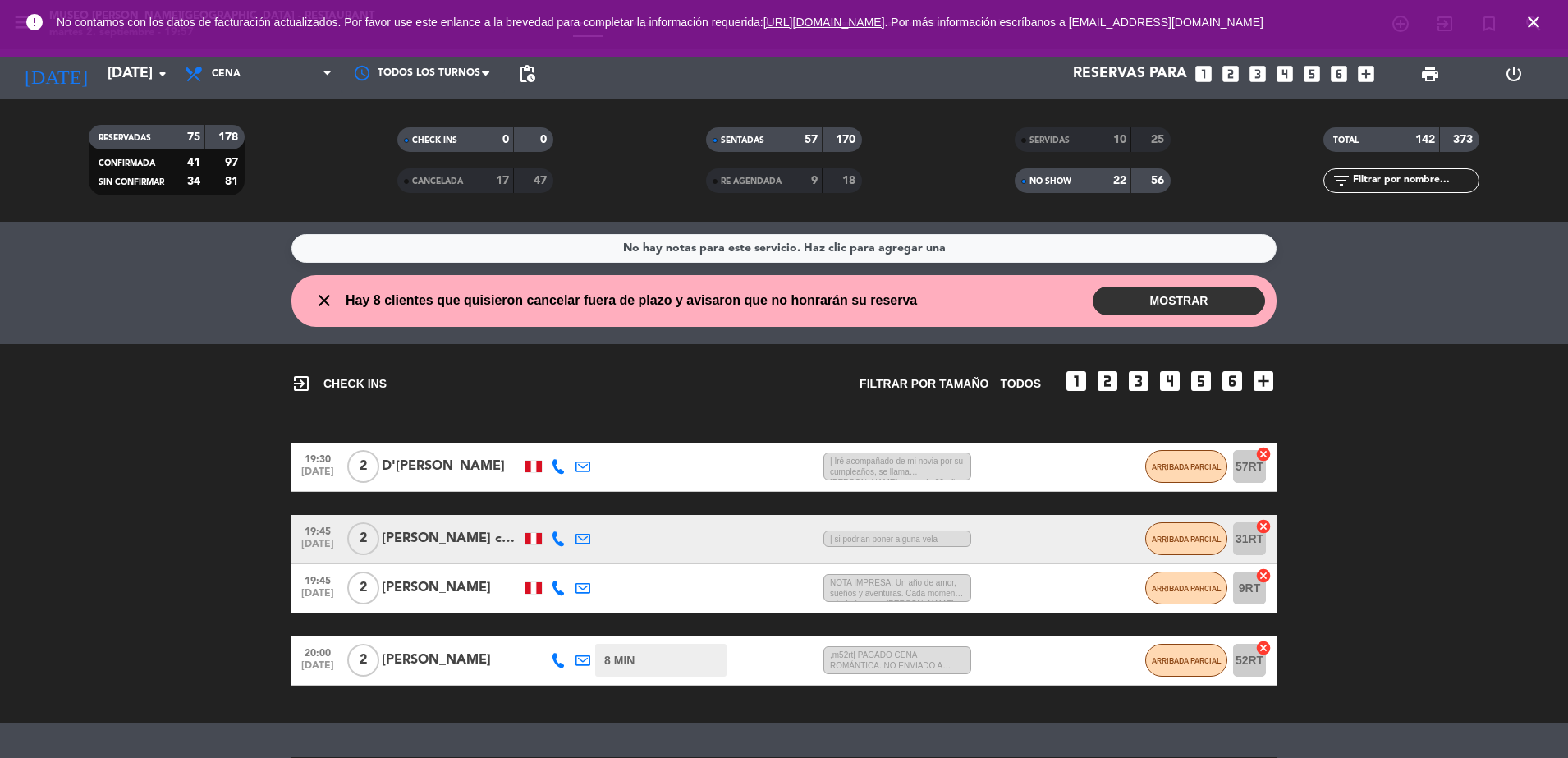
click at [1396, 179] on input "text" at bounding box center [1415, 181] width 128 height 18
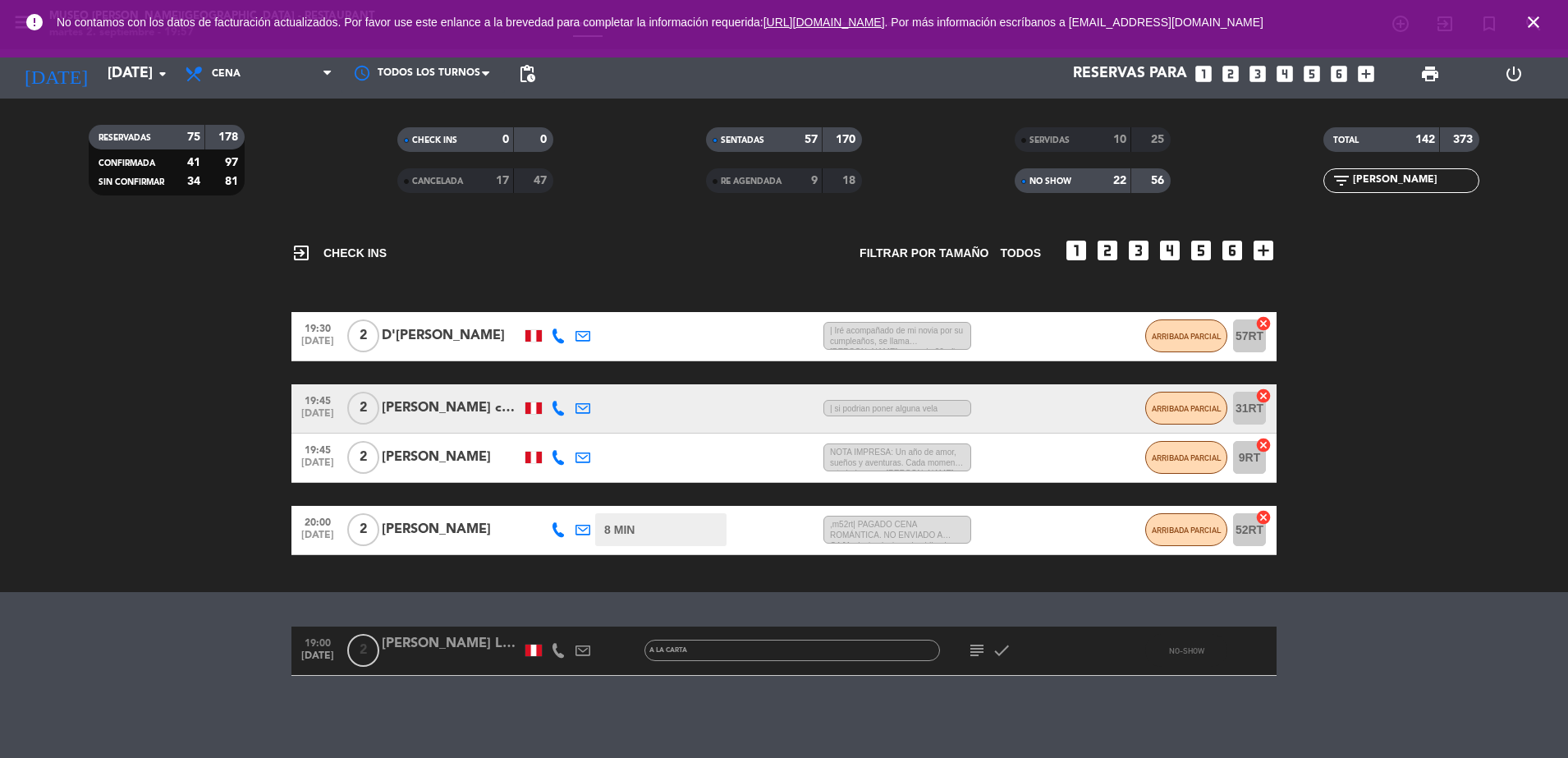
type input "[PERSON_NAME]"
